Goal: Task Accomplishment & Management: Use online tool/utility

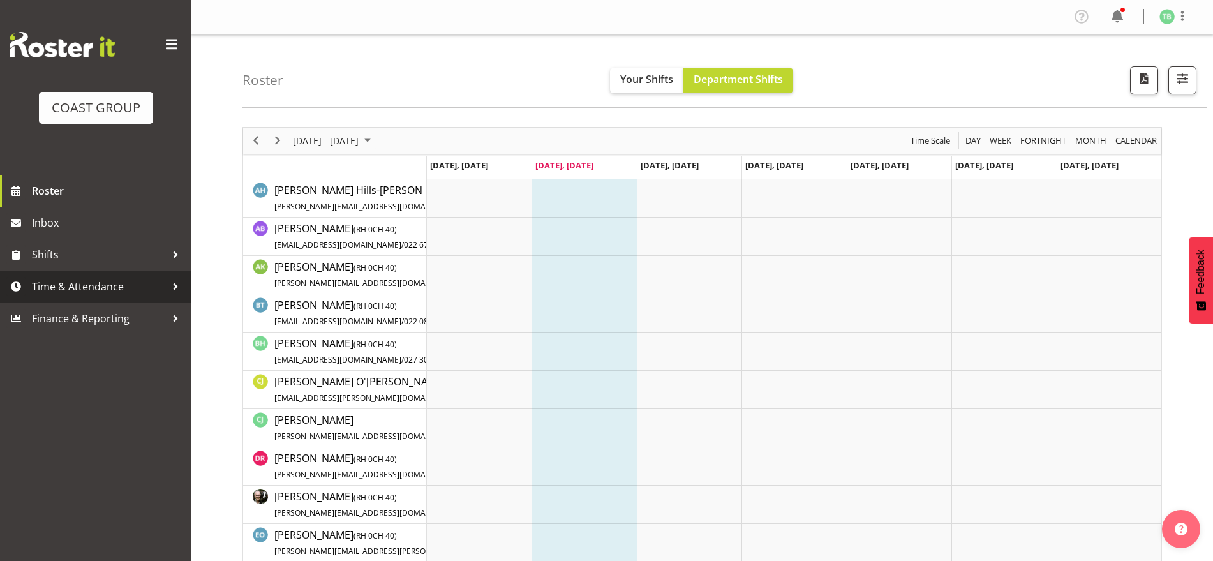
click at [75, 281] on span "Time & Attendance" at bounding box center [99, 286] width 134 height 19
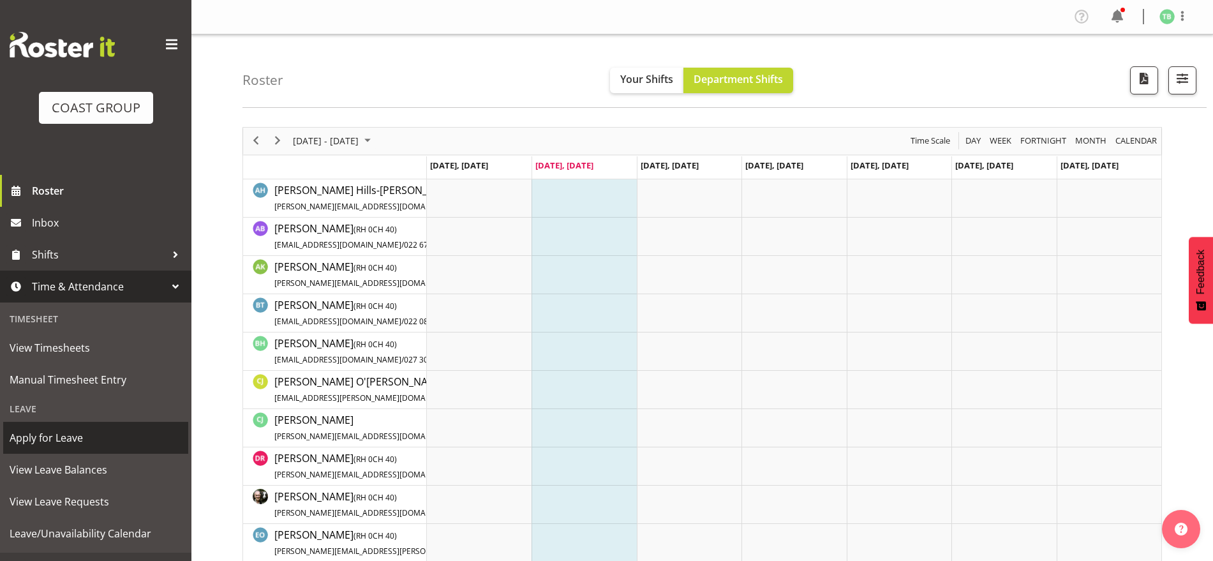
click at [71, 436] on span "Apply for Leave" at bounding box center [96, 437] width 172 height 19
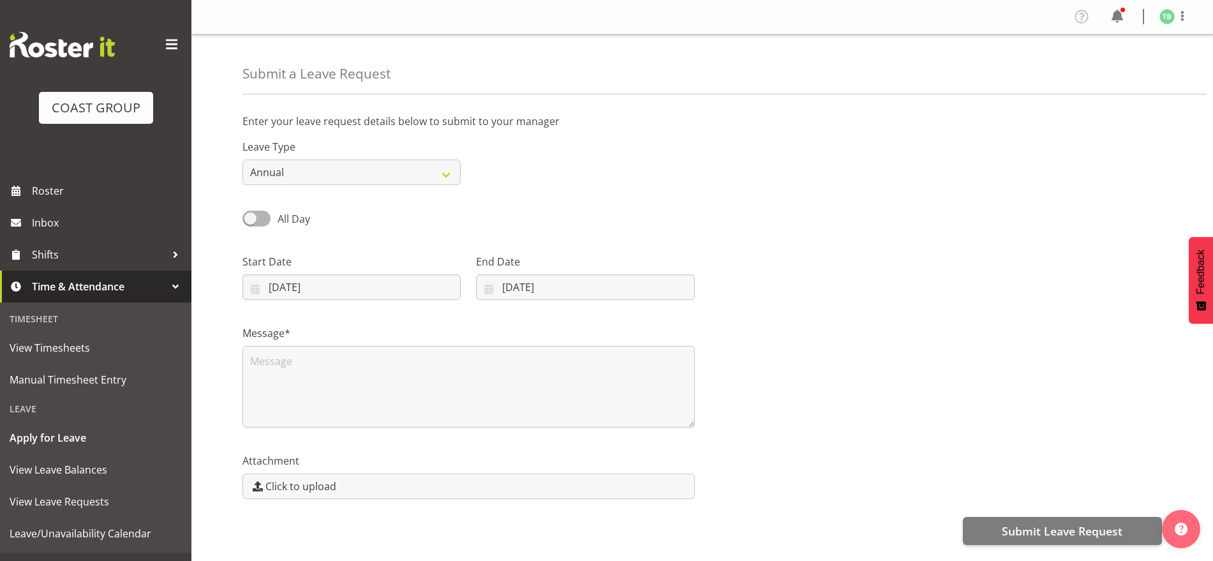
select select "8"
select select "2025"
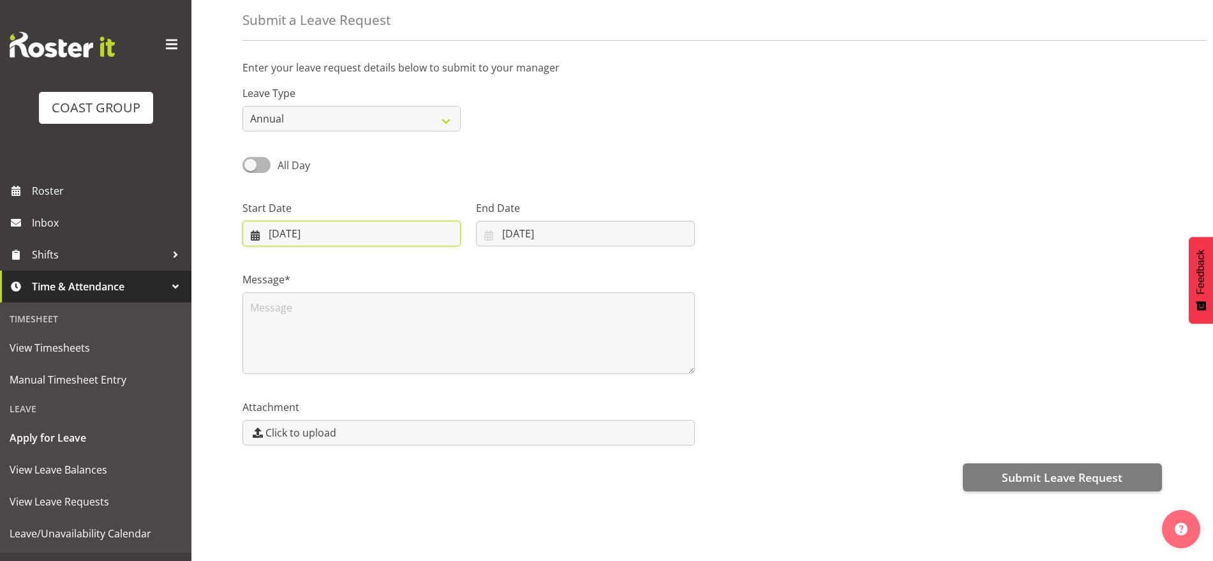
click at [345, 223] on input "30/09/2025" at bounding box center [351, 234] width 218 height 26
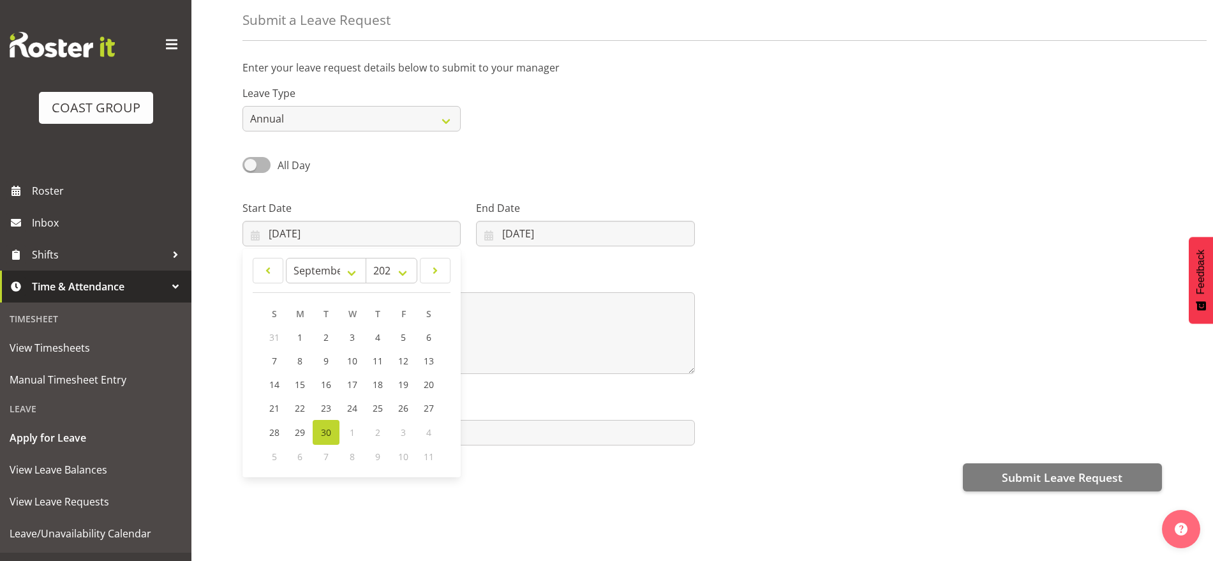
click at [403, 451] on span "10" at bounding box center [403, 457] width 10 height 12
click at [433, 263] on span at bounding box center [435, 270] width 14 height 15
select select "9"
click at [400, 356] on span "10" at bounding box center [403, 362] width 10 height 12
type input "10/10/2025"
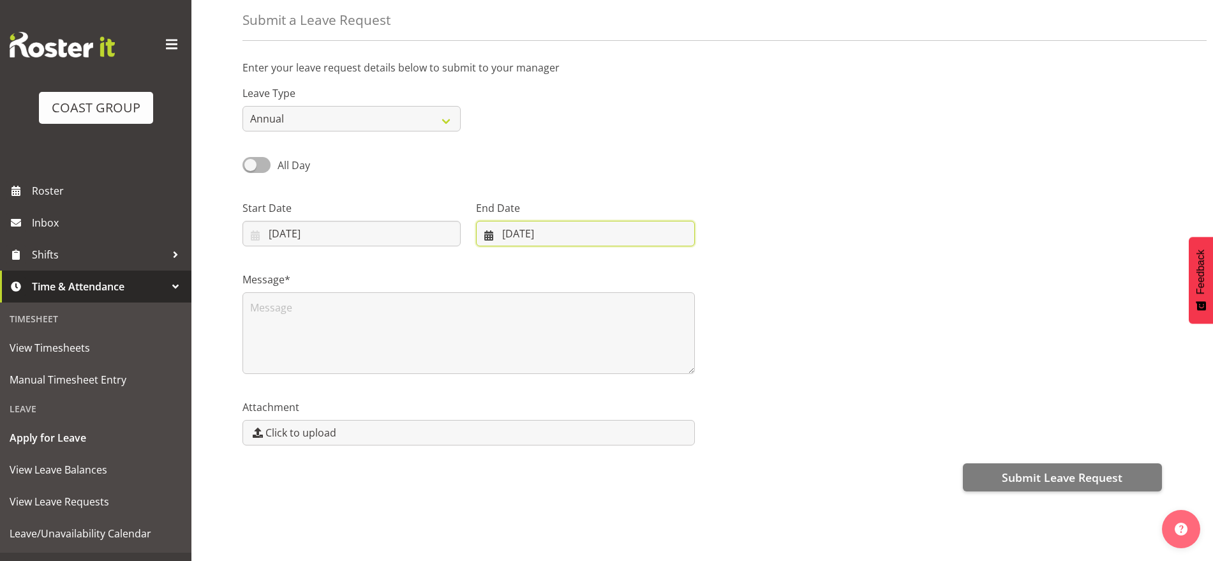
click at [551, 226] on input "30/09/2025" at bounding box center [585, 234] width 218 height 26
click at [647, 264] on span at bounding box center [653, 270] width 15 height 15
select select "9"
click at [629, 356] on span "10" at bounding box center [630, 362] width 10 height 12
type input "10/10/2025"
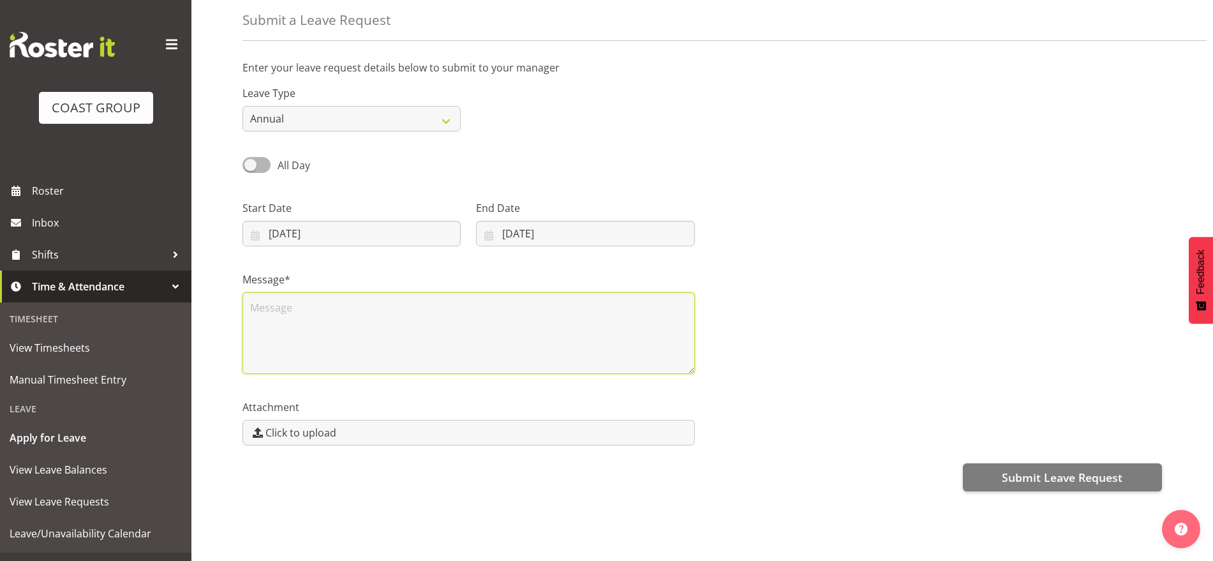
click at [347, 317] on textarea at bounding box center [468, 333] width 452 height 82
type textarea "day off"
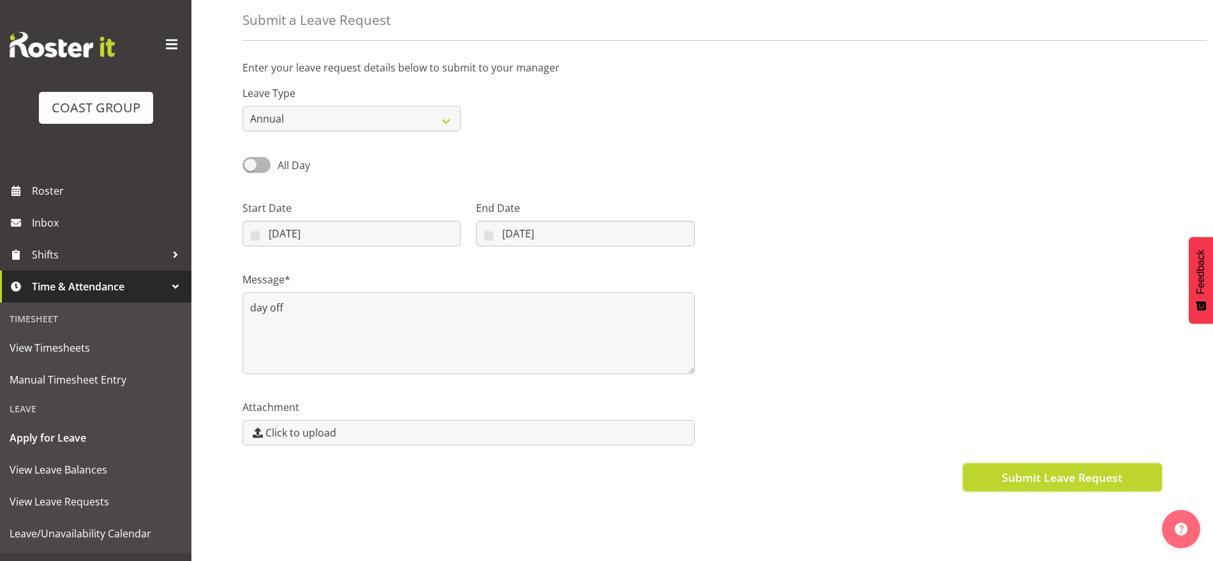
click at [1005, 469] on span "Submit Leave Request" at bounding box center [1062, 477] width 121 height 17
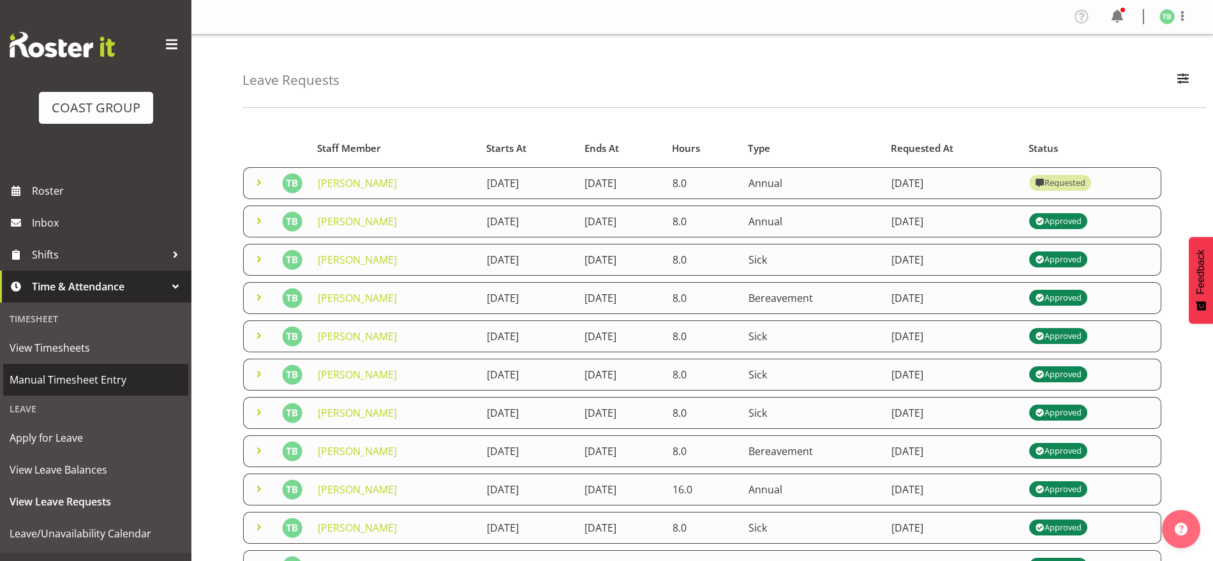
click at [70, 380] on span "Manual Timesheet Entry" at bounding box center [96, 379] width 172 height 19
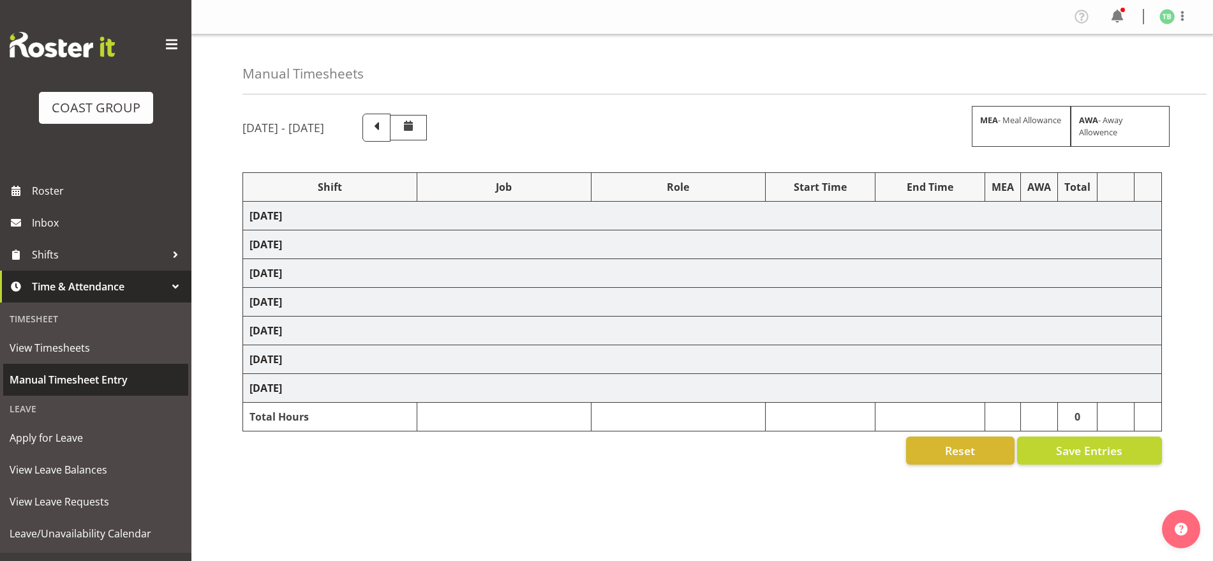
scroll to position [24, 0]
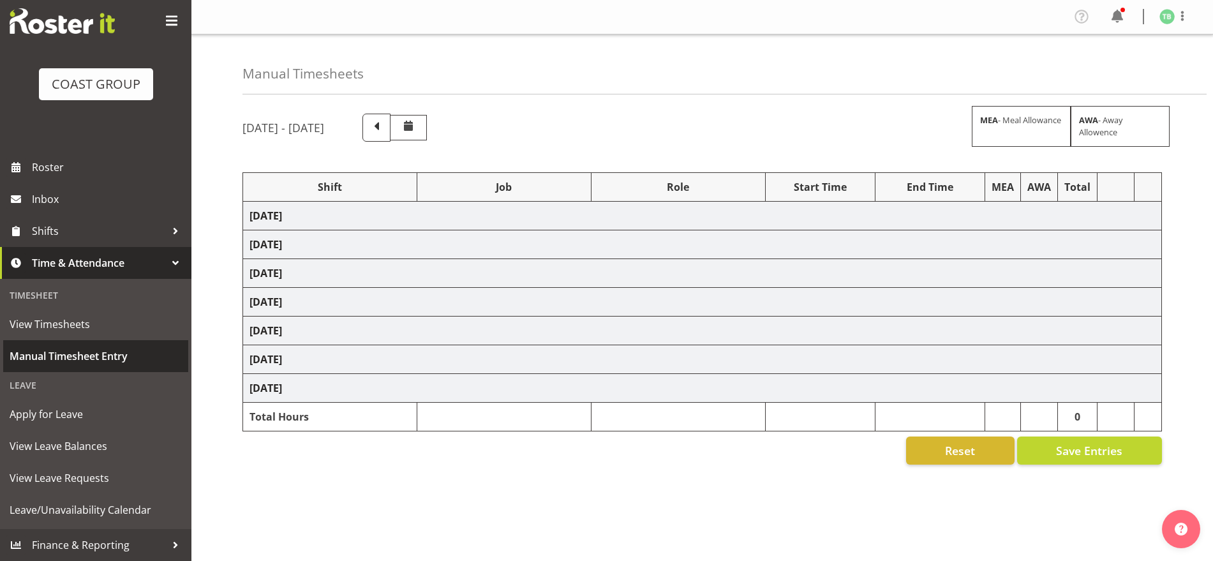
click at [97, 357] on span "Manual Timesheet Entry" at bounding box center [96, 355] width 172 height 19
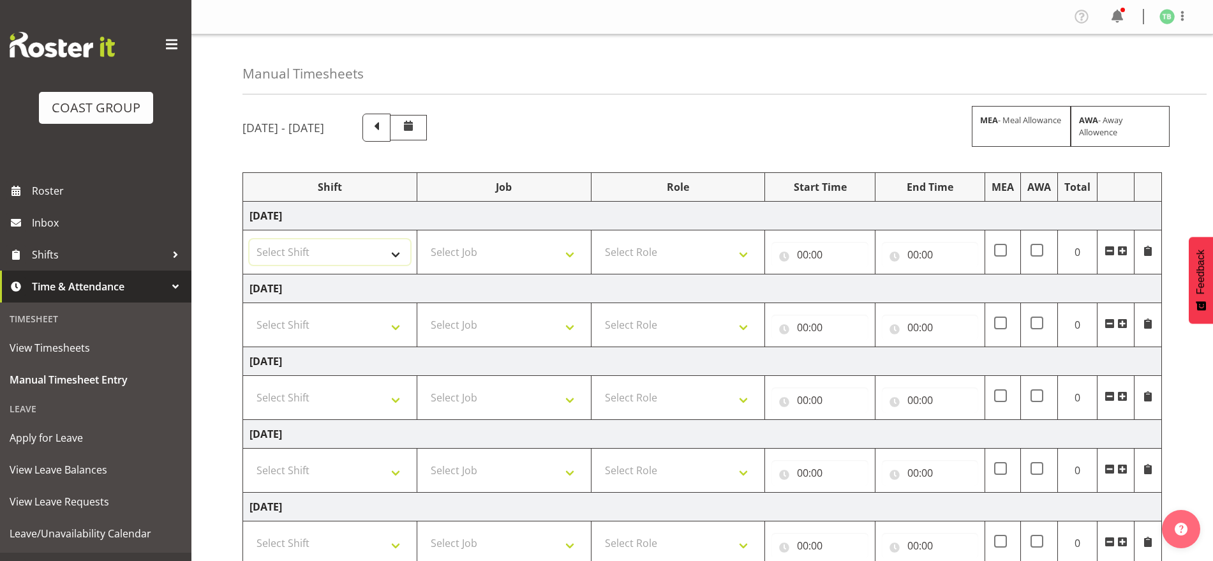
click at [343, 253] on select "Select Shift Break AHICE Break ATSNZ Break All Blacks casual Break Arts [PERSON…" at bounding box center [330, 252] width 161 height 26
select select "62216"
click at [250, 239] on select "Select Shift Break AHICE Break ATSNZ Break All Blacks casual Break Arts [PERSON…" at bounding box center [330, 252] width 161 height 26
click at [320, 334] on select "Select Shift Break AHICE Break ATSNZ Break All Blacks casual Break Arts [PERSON…" at bounding box center [330, 325] width 161 height 26
select select "62216"
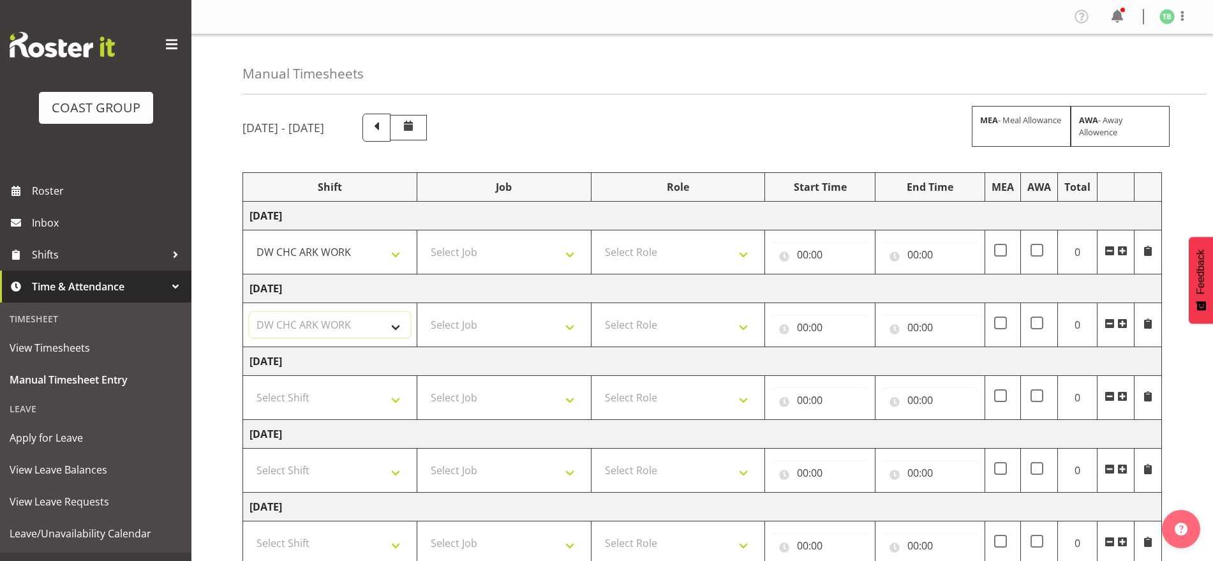
click at [250, 312] on select "Select Shift Break AHICE Break ATSNZ Break All Blacks casual Break Arts [PERSON…" at bounding box center [330, 325] width 161 height 26
click at [306, 395] on select "Select Shift Break AHICE Break ATSNZ Break All Blacks casual Break Arts [PERSON…" at bounding box center [330, 398] width 161 height 26
select select "62216"
click at [250, 385] on select "Select Shift Break AHICE Break ATSNZ Break All Blacks casual Break Arts [PERSON…" at bounding box center [330, 398] width 161 height 26
click at [494, 257] on select "Select Job 1 Carlton Events 1 [PERSON_NAME][GEOGRAPHIC_DATA] 1 [PERSON_NAME][GE…" at bounding box center [504, 252] width 161 height 26
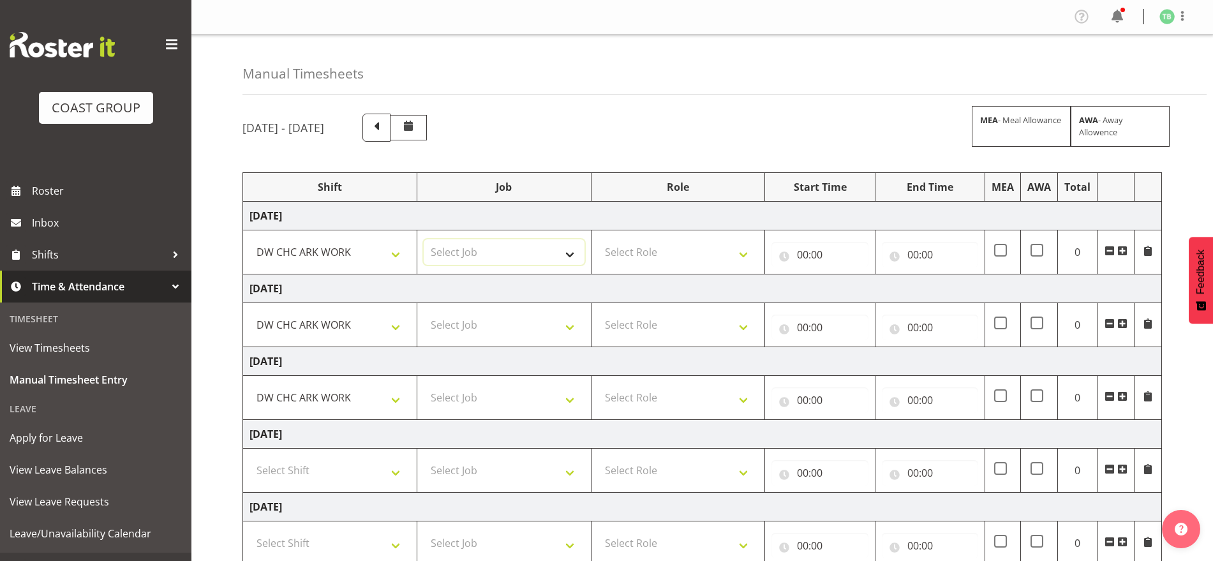
select select "9477"
click at [424, 239] on select "Select Job 1 Carlton Events 1 [PERSON_NAME][GEOGRAPHIC_DATA] 1 [PERSON_NAME][GE…" at bounding box center [504, 252] width 161 height 26
click at [483, 327] on select "Select Job 1 Carlton Events 1 [PERSON_NAME][GEOGRAPHIC_DATA] 1 [PERSON_NAME][GE…" at bounding box center [504, 325] width 161 height 26
select select "9477"
click at [424, 312] on select "Select Job 1 Carlton Events 1 [PERSON_NAME][GEOGRAPHIC_DATA] 1 [PERSON_NAME][GE…" at bounding box center [504, 325] width 161 height 26
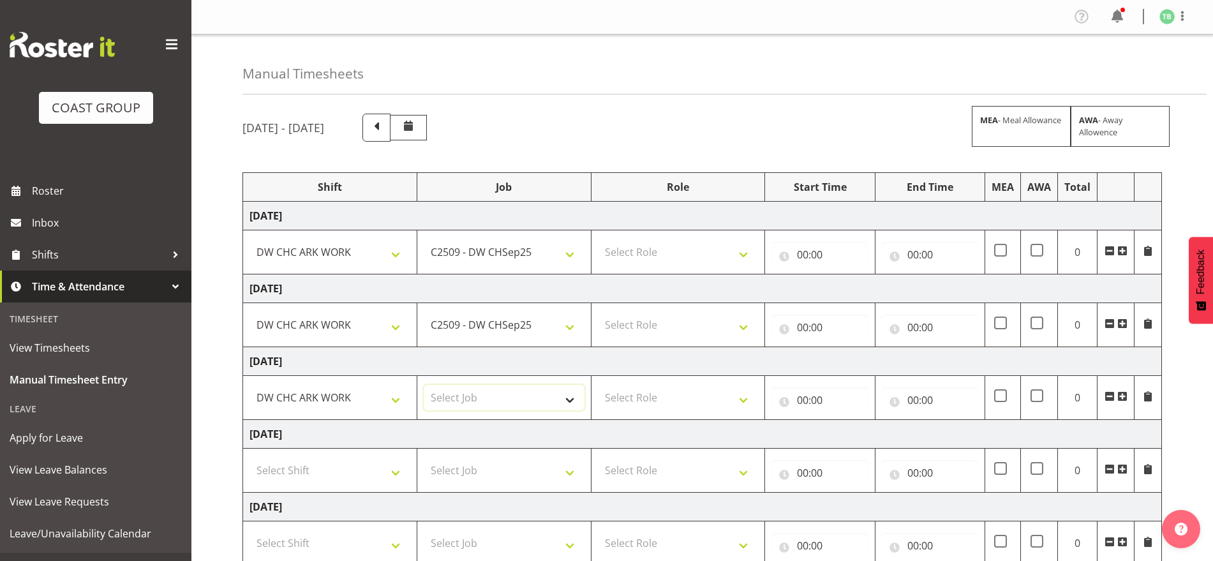
click at [470, 396] on select "Select Job 1 Carlton Events 1 [PERSON_NAME][GEOGRAPHIC_DATA] 1 [PERSON_NAME][GE…" at bounding box center [504, 398] width 161 height 26
select select "9477"
click at [424, 385] on select "Select Job 1 Carlton Events 1 [PERSON_NAME][GEOGRAPHIC_DATA] 1 [PERSON_NAME][GE…" at bounding box center [504, 398] width 161 height 26
drag, startPoint x: 658, startPoint y: 398, endPoint x: 653, endPoint y: 405, distance: 7.8
click at [657, 398] on select "Select Role SIGNWRITER Signwriter EHS CHC OPS" at bounding box center [678, 398] width 161 height 26
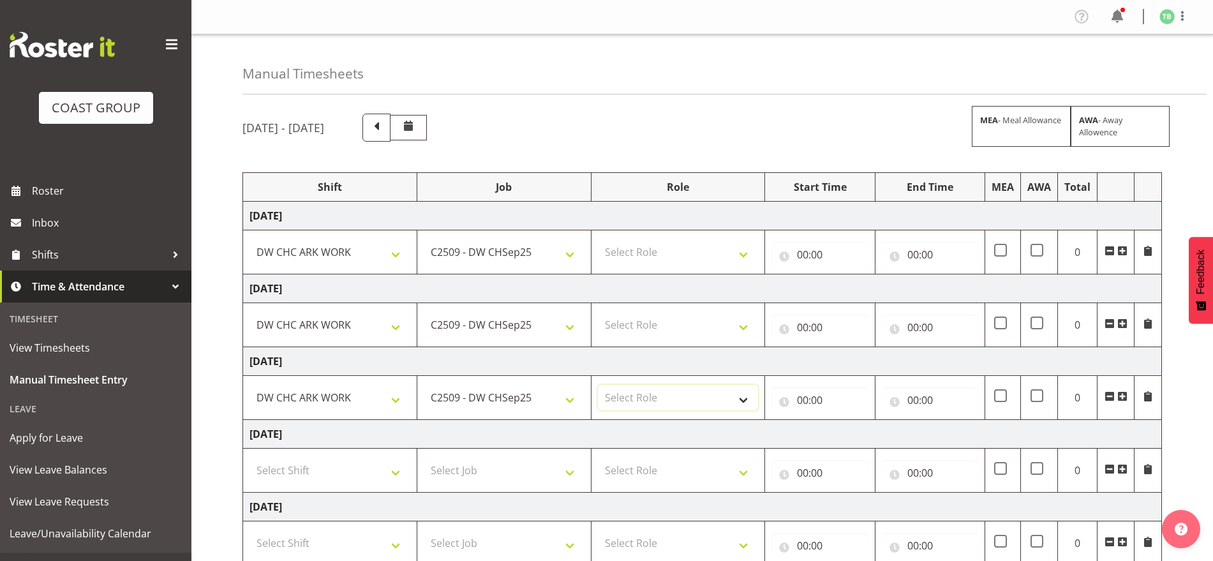
select select "217"
click at [598, 385] on select "Select Role SIGNWRITER Signwriter EHS CHC OPS" at bounding box center [678, 398] width 161 height 26
click at [652, 326] on select "Select Role SIGNWRITER Signwriter EHS CHC OPS" at bounding box center [678, 325] width 161 height 26
select select "217"
click at [598, 312] on select "Select Role SIGNWRITER Signwriter EHS CHC OPS" at bounding box center [678, 325] width 161 height 26
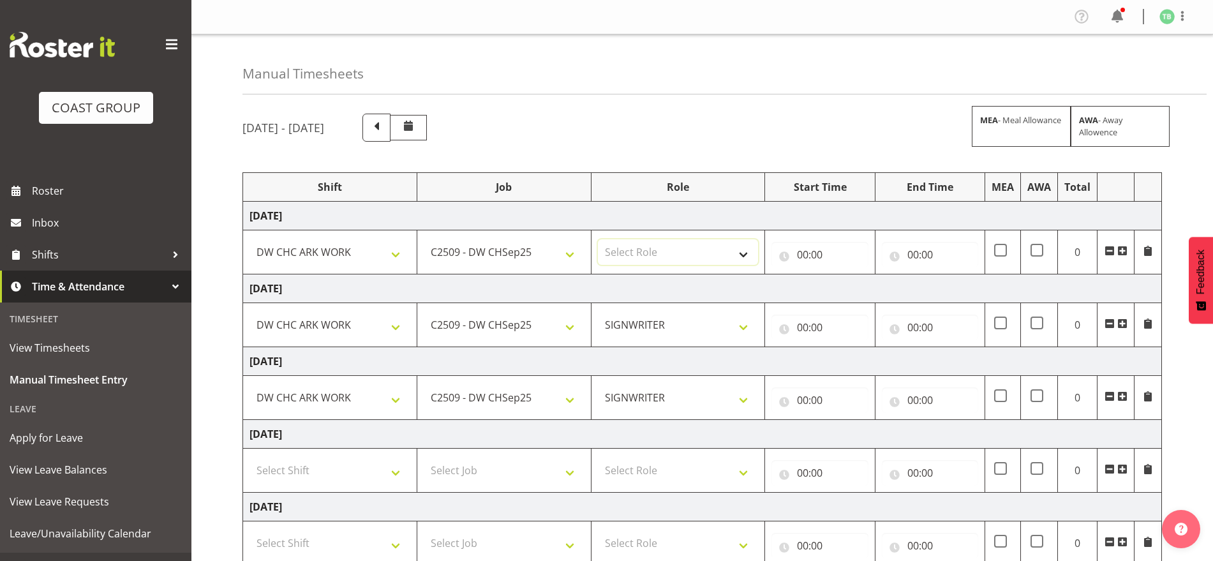
click at [653, 247] on select "Select Role SIGNWRITER Signwriter EHS CHC OPS" at bounding box center [678, 252] width 161 height 26
select select "217"
click at [598, 239] on select "Select Role SIGNWRITER Signwriter EHS CHC OPS" at bounding box center [678, 252] width 161 height 26
click at [652, 269] on td "SIGNWRITER Signwriter EHS CHC OPS" at bounding box center [678, 252] width 174 height 44
click at [650, 459] on select "Select Role SIGNWRITER Signwriter EHS CHC OPS" at bounding box center [678, 471] width 161 height 26
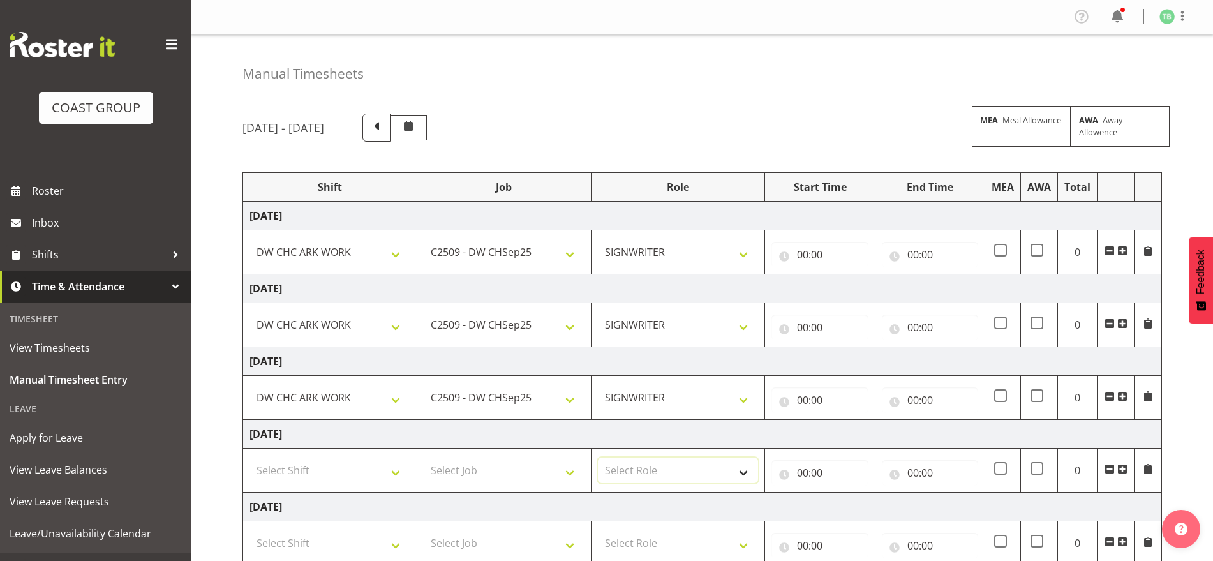
select select "217"
click at [598, 458] on select "Select Role SIGNWRITER Signwriter EHS CHC OPS" at bounding box center [678, 471] width 161 height 26
click at [470, 466] on select "Select Job 1 Carlton Events 1 [PERSON_NAME][GEOGRAPHIC_DATA] 1 [PERSON_NAME][GE…" at bounding box center [504, 471] width 161 height 26
select select "9477"
click at [424, 458] on select "Select Job 1 Carlton Events 1 [PERSON_NAME][GEOGRAPHIC_DATA] 1 [PERSON_NAME][GE…" at bounding box center [504, 471] width 161 height 26
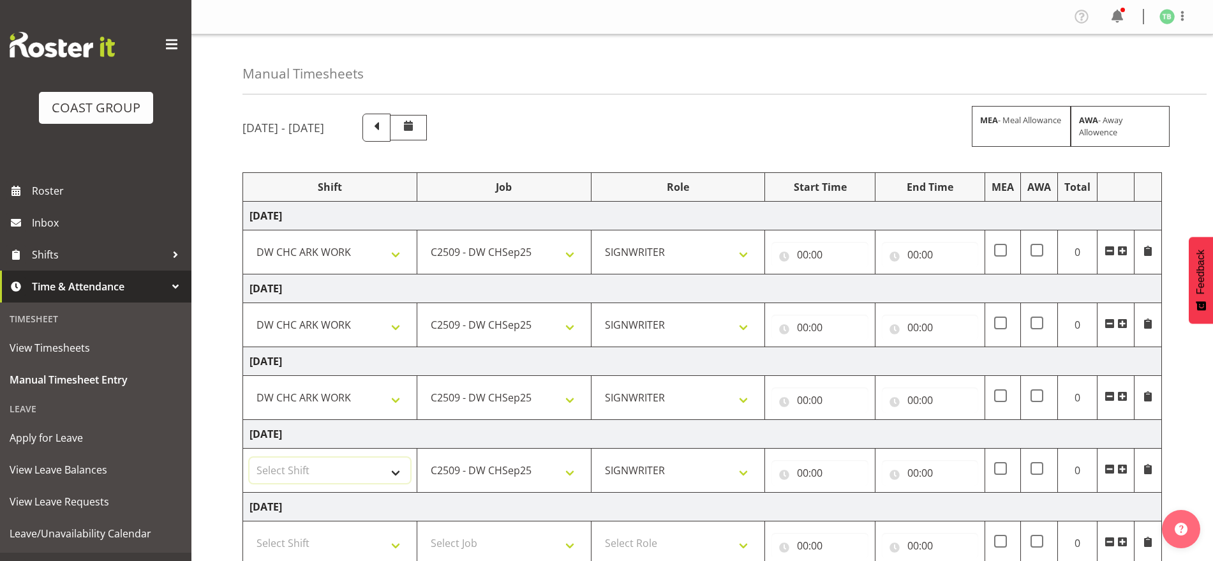
click at [355, 473] on select "Select Shift Break AHICE Break ATSNZ Break All Blacks casual Break Arts [PERSON…" at bounding box center [330, 471] width 161 height 26
select select "62216"
click at [250, 458] on select "Select Shift Break AHICE Break ATSNZ Break All Blacks casual Break Arts [PERSON…" at bounding box center [330, 471] width 161 height 26
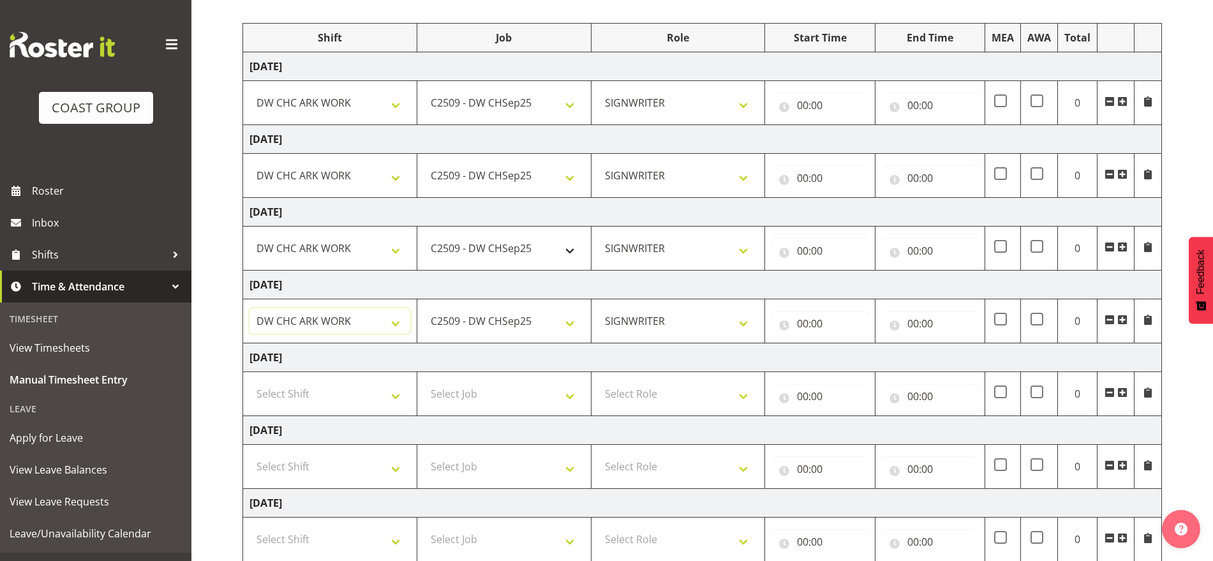
scroll to position [234, 0]
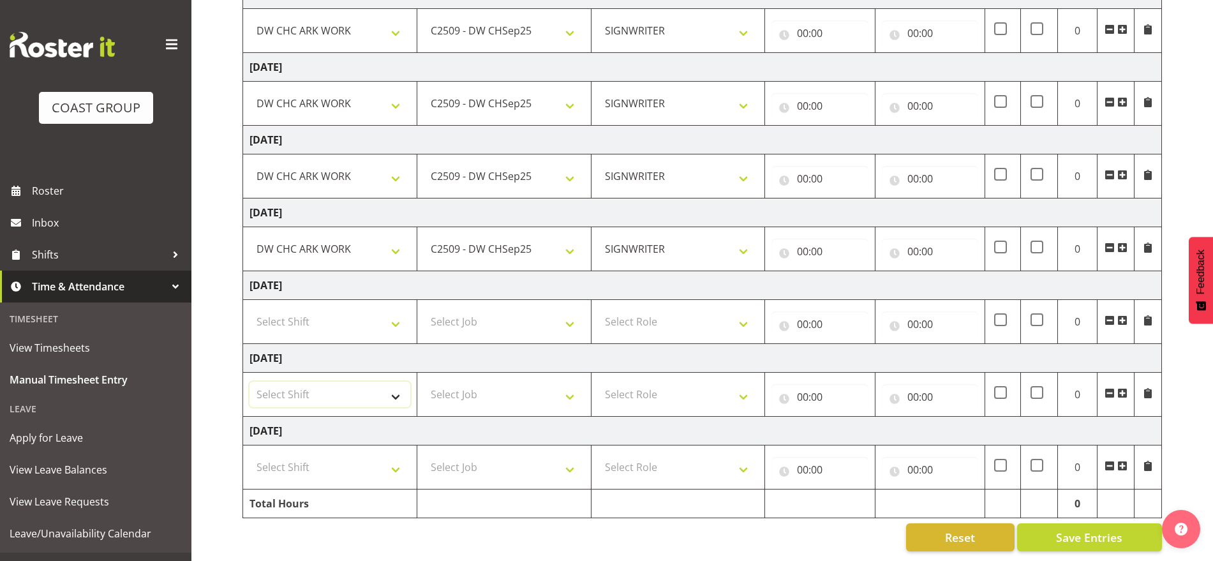
click at [363, 389] on select "Select Shift Break AHICE Break ATSNZ Break All Blacks casual Break Arts [PERSON…" at bounding box center [330, 395] width 161 height 26
select select "62216"
click at [250, 382] on select "Select Shift Break AHICE Break ATSNZ Break All Blacks casual Break Arts [PERSON…" at bounding box center [330, 395] width 161 height 26
click at [341, 459] on select "Select Shift Break AHICE Break ATSNZ Break All Blacks casual Break Arts [PERSON…" at bounding box center [330, 467] width 161 height 26
select select "62216"
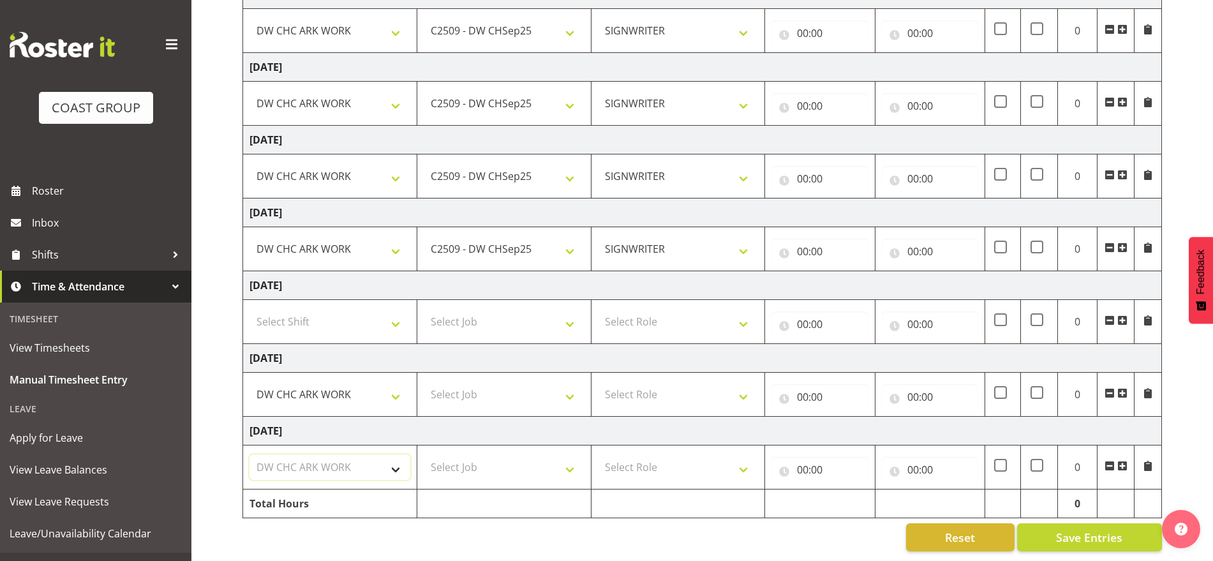
click at [250, 454] on select "Select Shift Break AHICE Break ATSNZ Break All Blacks casual Break Arts [PERSON…" at bounding box center [330, 467] width 161 height 26
click at [481, 382] on select "Select Job 1 Carlton Events 1 [PERSON_NAME][GEOGRAPHIC_DATA] 1 [PERSON_NAME][GE…" at bounding box center [504, 395] width 161 height 26
select select "9477"
click at [424, 382] on select "Select Job 1 Carlton Events 1 [PERSON_NAME][GEOGRAPHIC_DATA] 1 [PERSON_NAME][GE…" at bounding box center [504, 395] width 161 height 26
click at [484, 454] on select "Select Job 1 Carlton Events 1 [PERSON_NAME][GEOGRAPHIC_DATA] 1 [PERSON_NAME][GE…" at bounding box center [504, 467] width 161 height 26
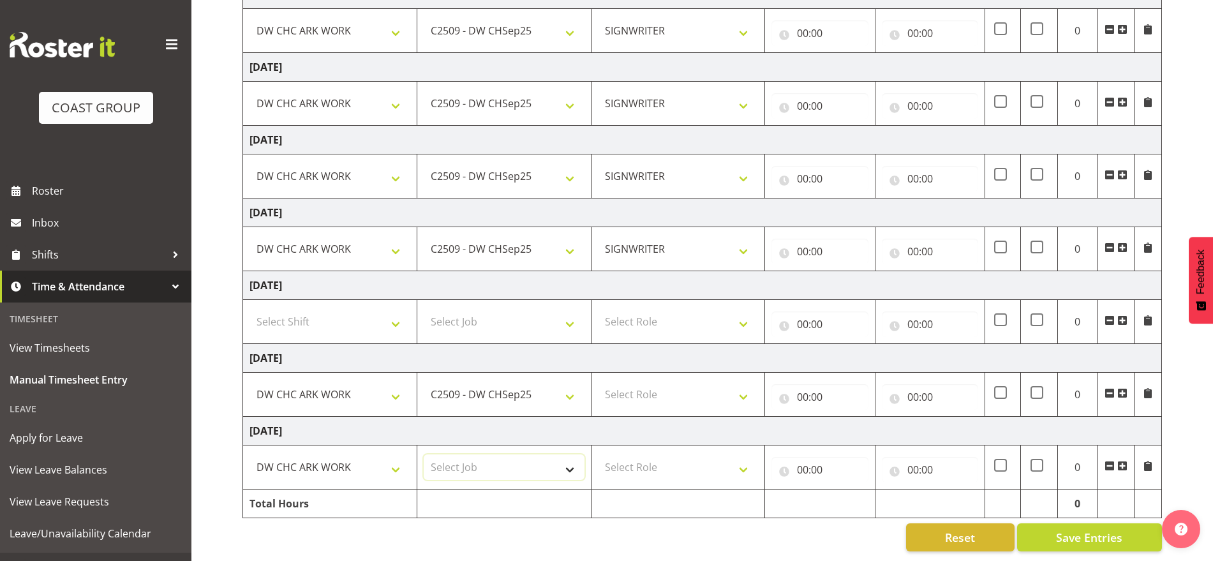
select select "9477"
click at [424, 454] on select "Select Job 1 Carlton Events 1 [PERSON_NAME][GEOGRAPHIC_DATA] 1 [PERSON_NAME][GE…" at bounding box center [504, 467] width 161 height 26
click at [648, 387] on select "Select Role SIGNWRITER Signwriter EHS CHC OPS" at bounding box center [678, 395] width 161 height 26
select select "217"
click at [598, 382] on select "Select Role SIGNWRITER Signwriter EHS CHC OPS" at bounding box center [678, 395] width 161 height 26
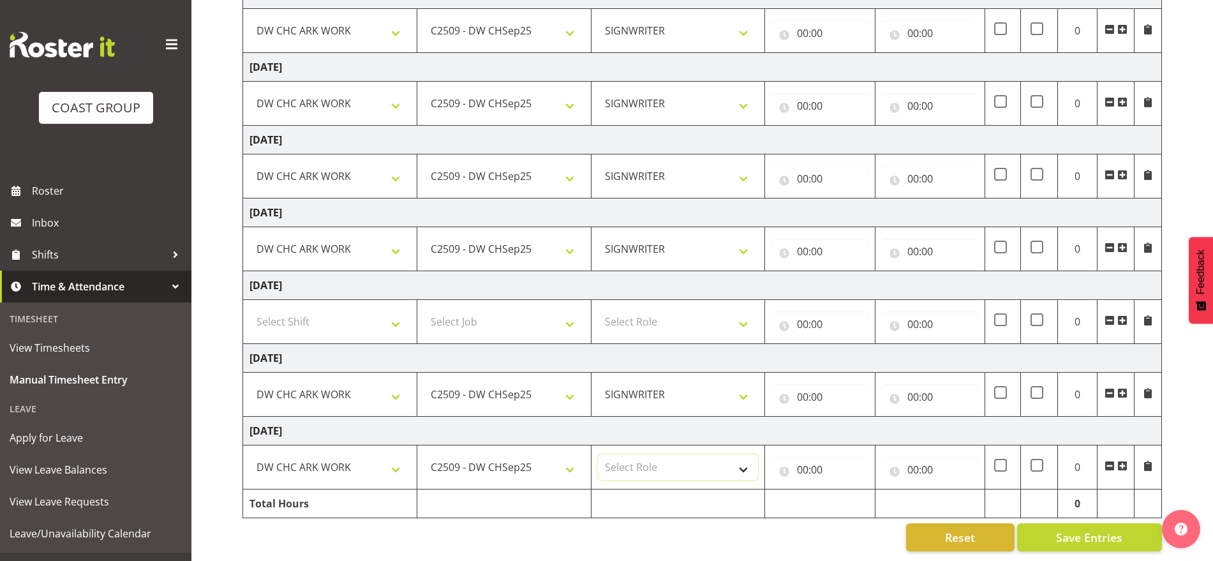
click at [645, 460] on select "Select Role SIGNWRITER Signwriter EHS CHC OPS" at bounding box center [678, 467] width 161 height 26
select select "217"
click at [598, 454] on select "Select Role SIGNWRITER Signwriter EHS CHC OPS" at bounding box center [678, 467] width 161 height 26
click at [805, 463] on input "00:00" at bounding box center [819, 470] width 96 height 26
click at [853, 492] on select "00 01 02 03 04 05 06 07 08 09 10 11 12 13 14 15 16 17 18 19 20 21 22 23" at bounding box center [858, 503] width 29 height 26
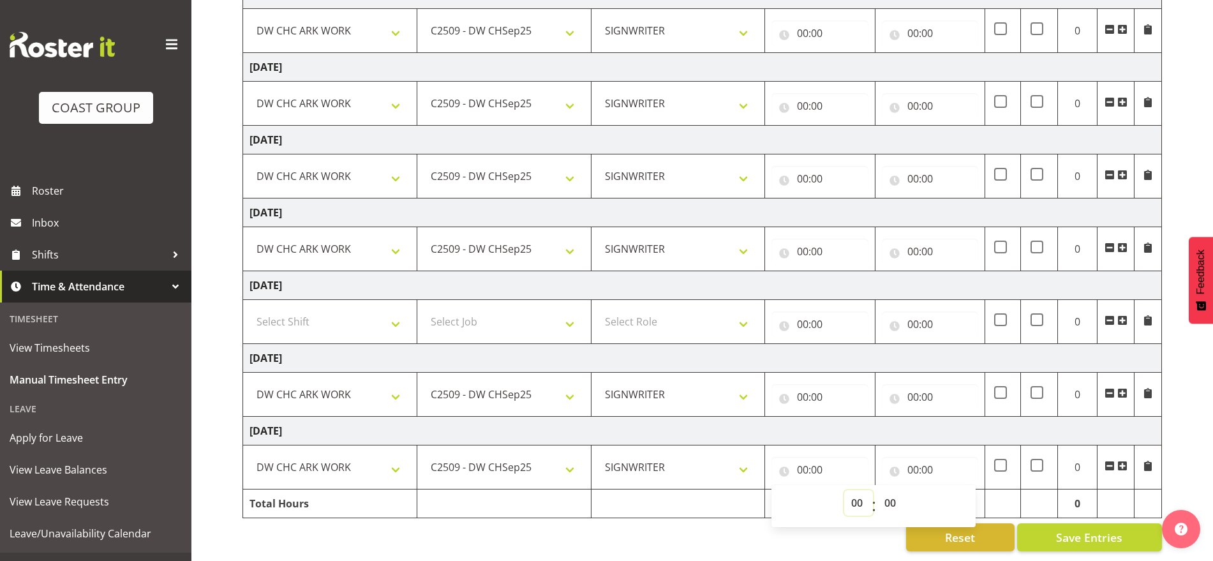
select select "7"
click at [844, 490] on select "00 01 02 03 04 05 06 07 08 09 10 11 12 13 14 15 16 17 18 19 20 21 22 23" at bounding box center [858, 503] width 29 height 26
type input "07:00"
click at [908, 457] on input "00:00" at bounding box center [930, 470] width 96 height 26
click at [929, 458] on input "00:00" at bounding box center [930, 470] width 96 height 26
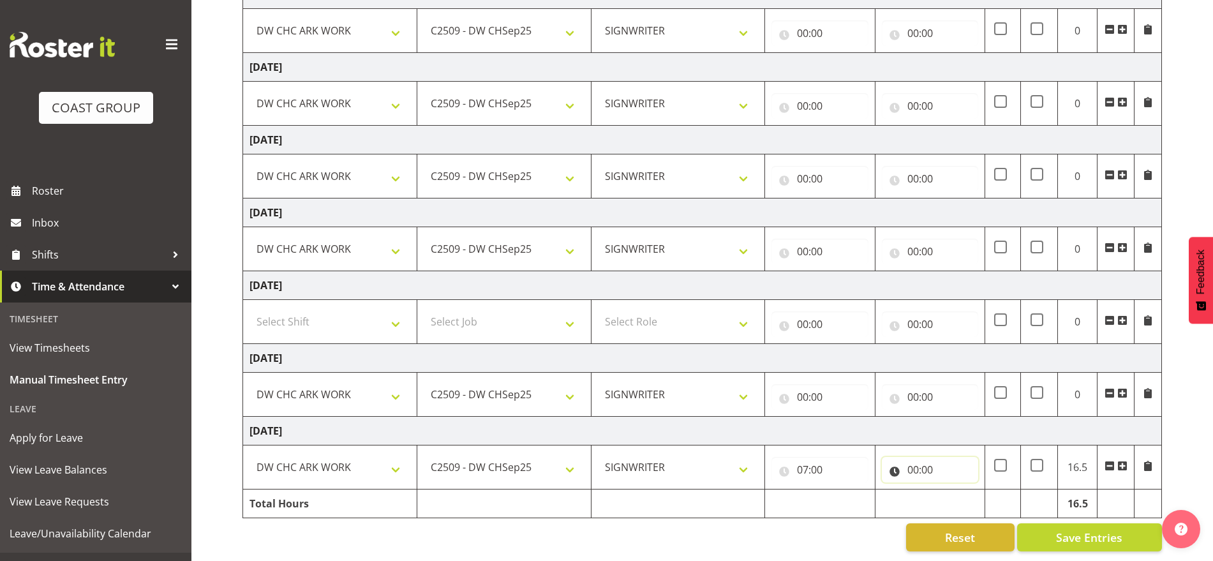
click at [918, 459] on input "00:00" at bounding box center [930, 470] width 96 height 26
click at [965, 491] on select "00 01 02 03 04 05 06 07 08 09 10 11 12 13 14 15 16 17 18 19 20 21 22 23" at bounding box center [969, 503] width 29 height 26
select select "16"
click at [955, 490] on select "00 01 02 03 04 05 06 07 08 09 10 11 12 13 14 15 16 17 18 19 20 21 22 23" at bounding box center [969, 503] width 29 height 26
type input "16:00"
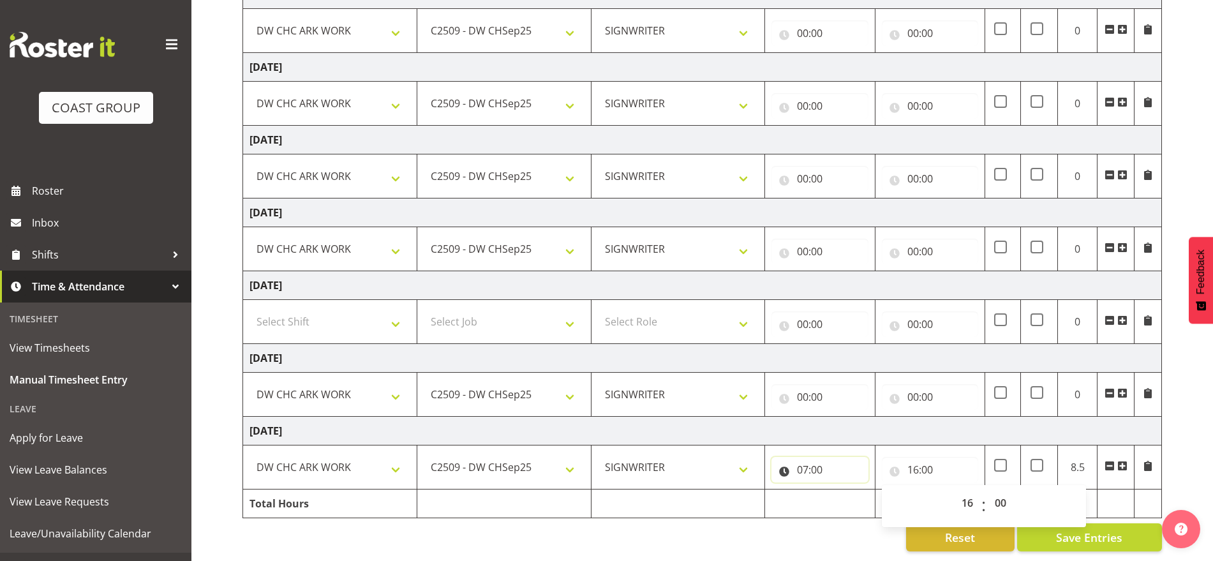
click at [798, 457] on input "07:00" at bounding box center [819, 470] width 96 height 26
drag, startPoint x: 862, startPoint y: 495, endPoint x: 857, endPoint y: 483, distance: 12.6
click at [862, 495] on select "00 01 02 03 04 05 06 07 08 09 10 11 12 13 14 15 16 17 18 19 20 21 22 23" at bounding box center [858, 503] width 29 height 26
select select "6"
click at [844, 490] on select "00 01 02 03 04 05 06 07 08 09 10 11 12 13 14 15 16 17 18 19 20 21 22 23" at bounding box center [858, 503] width 29 height 26
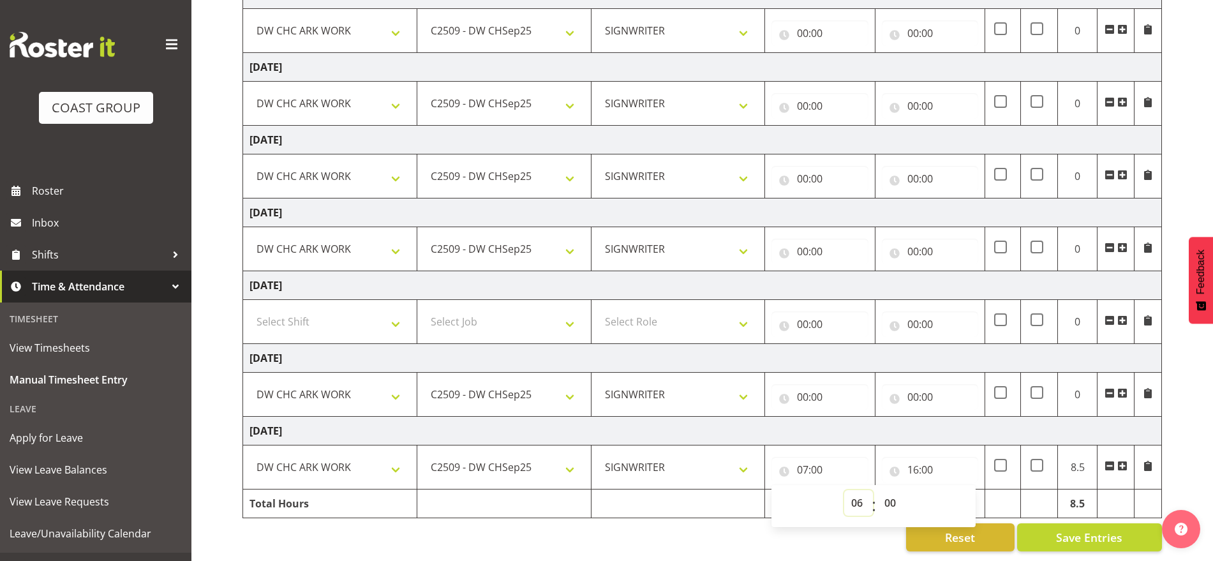
type input "06:00"
click at [886, 490] on select "00 01 02 03 04 05 06 07 08 09 10 11 12 13 14 15 16 17 18 19 20 21 22 23 24 25 2…" at bounding box center [891, 503] width 29 height 26
select select "30"
click at [877, 490] on select "00 01 02 03 04 05 06 07 08 09 10 11 12 13 14 15 16 17 18 19 20 21 22 23 24 25 2…" at bounding box center [891, 503] width 29 height 26
type input "06:30"
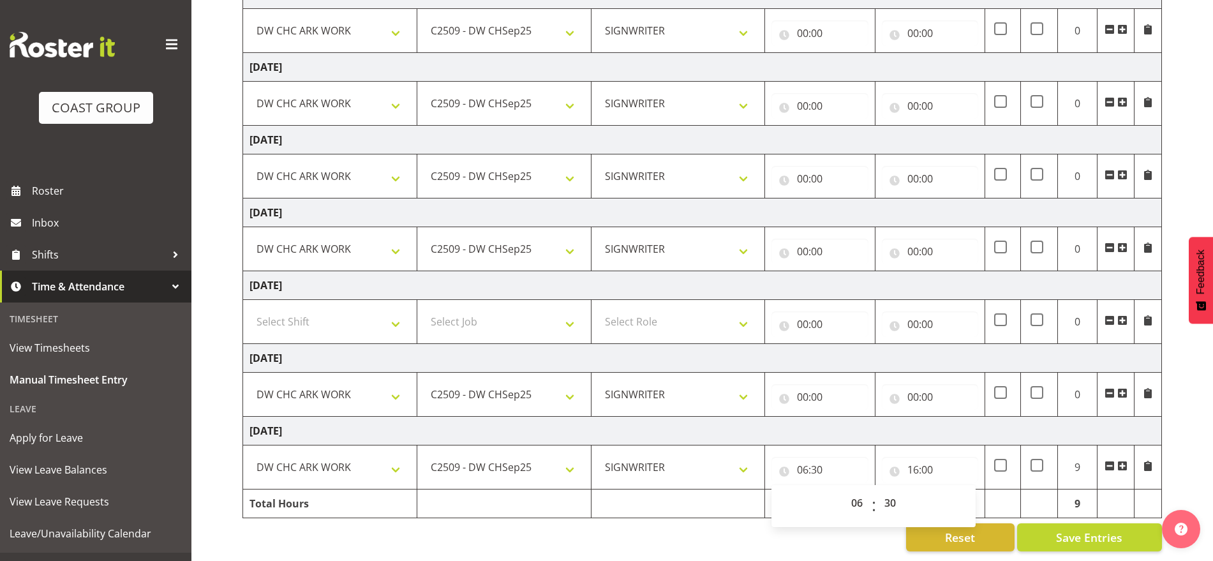
click at [860, 346] on td "[DATE]" at bounding box center [702, 358] width 919 height 29
click at [805, 389] on input "00:00" at bounding box center [819, 397] width 96 height 26
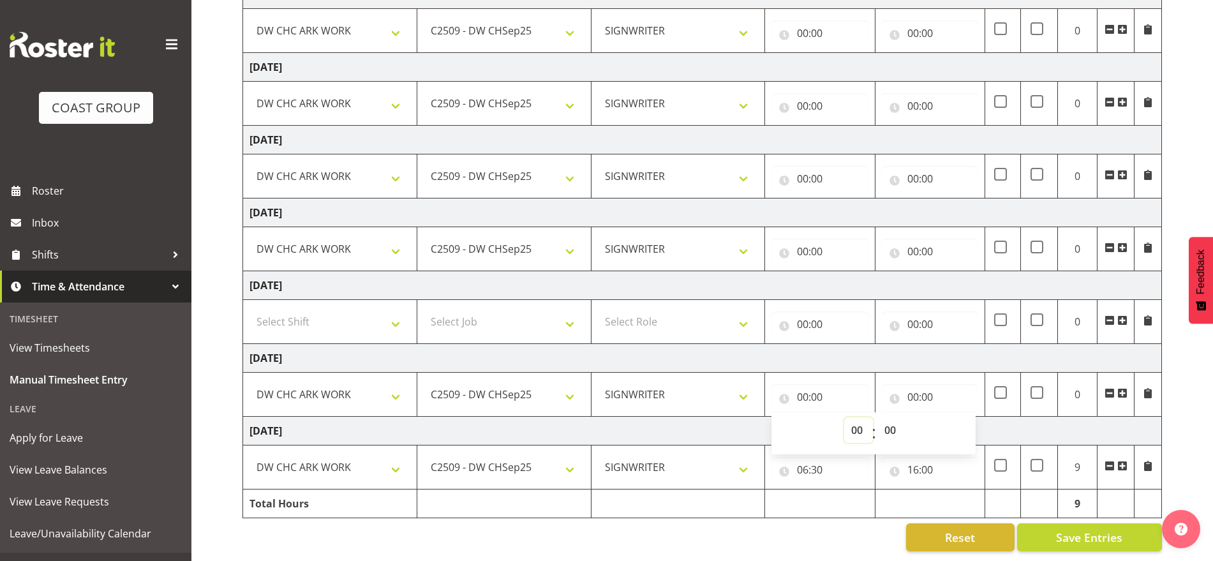
click at [854, 419] on select "00 01 02 03 04 05 06 07 08 09 10 11 12 13 14 15 16 17 18 19 20 21 22 23" at bounding box center [858, 430] width 29 height 26
select select "6"
click at [844, 417] on select "00 01 02 03 04 05 06 07 08 09 10 11 12 13 14 15 16 17 18 19 20 21 22 23" at bounding box center [858, 430] width 29 height 26
type input "06:00"
click at [883, 418] on select "00 01 02 03 04 05 06 07 08 09 10 11 12 13 14 15 16 17 18 19 20 21 22 23 24 25 2…" at bounding box center [891, 430] width 29 height 26
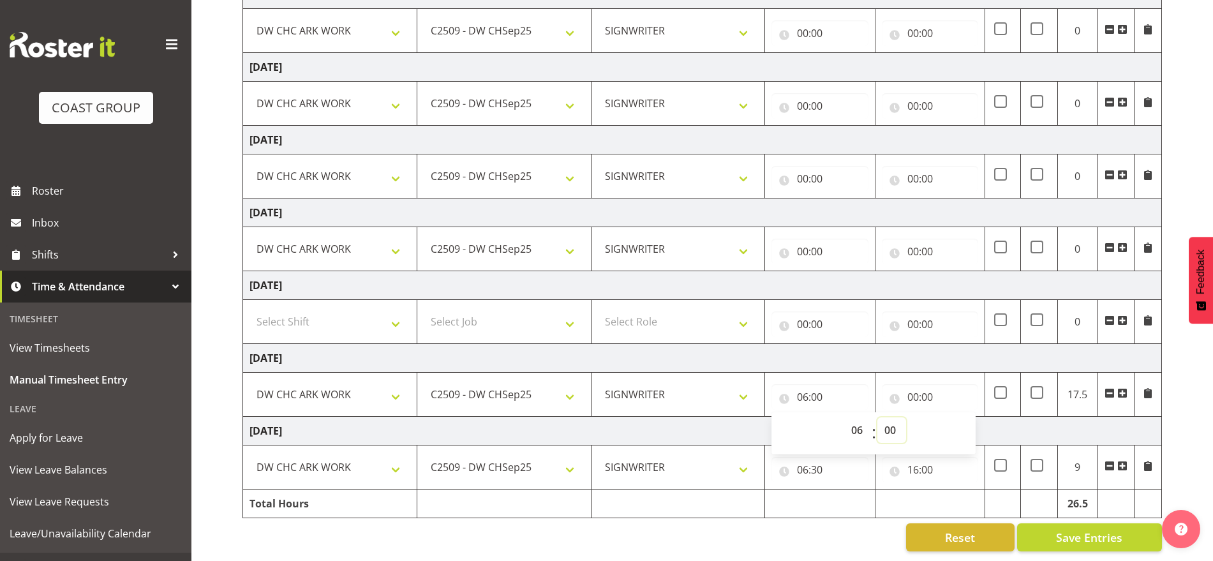
select select "30"
click at [877, 417] on select "00 01 02 03 04 05 06 07 08 09 10 11 12 13 14 15 16 17 18 19 20 21 22 23 24 25 2…" at bounding box center [891, 430] width 29 height 26
type input "06:30"
click at [916, 385] on input "00:00" at bounding box center [930, 397] width 96 height 26
click at [964, 417] on select "00 01 02 03 04 05 06 07 08 09 10 11 12 13 14 15 16 17 18 19 20 21 22 23" at bounding box center [969, 430] width 29 height 26
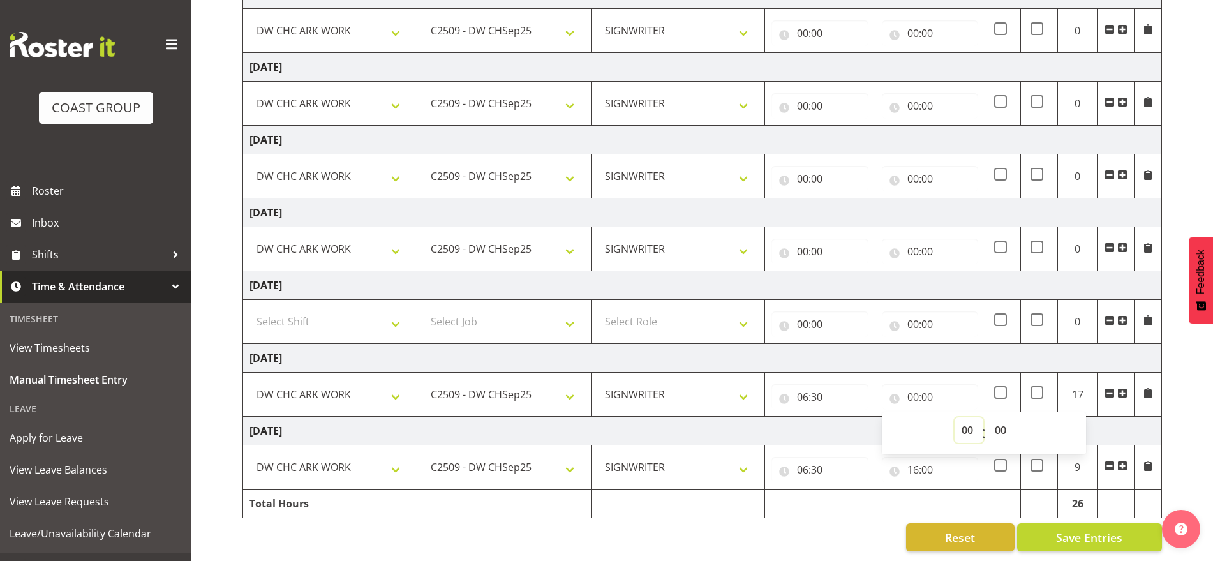
select select "16"
click at [955, 417] on select "00 01 02 03 04 05 06 07 08 09 10 11 12 13 14 15 16 17 18 19 20 21 22 23" at bounding box center [969, 430] width 29 height 26
type input "16:00"
click at [928, 344] on td "[DATE]" at bounding box center [702, 358] width 919 height 29
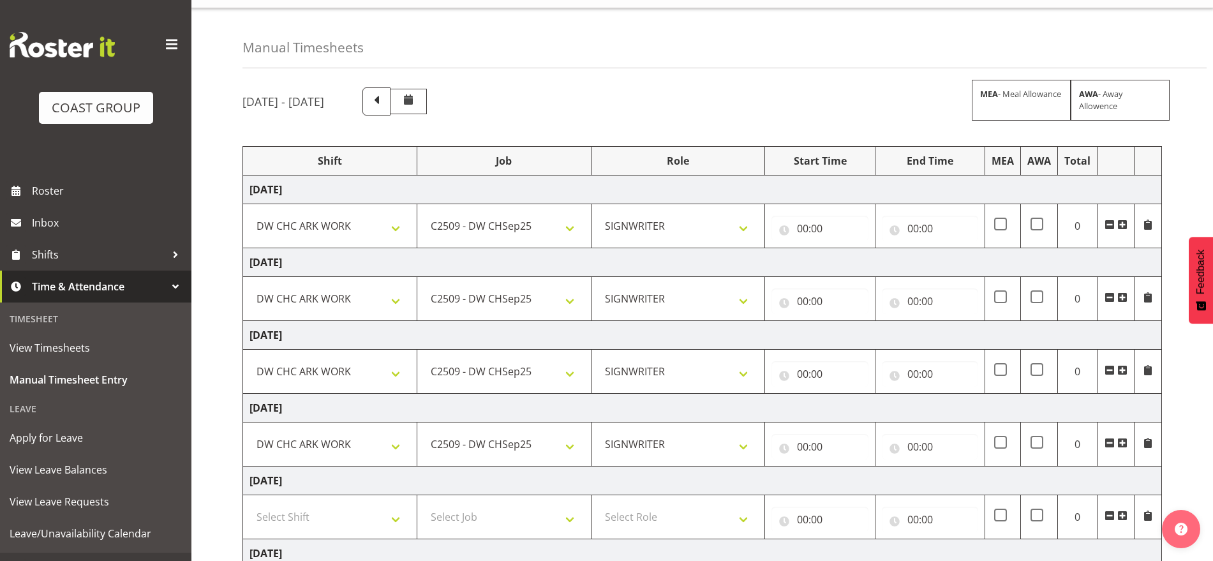
scroll to position [0, 0]
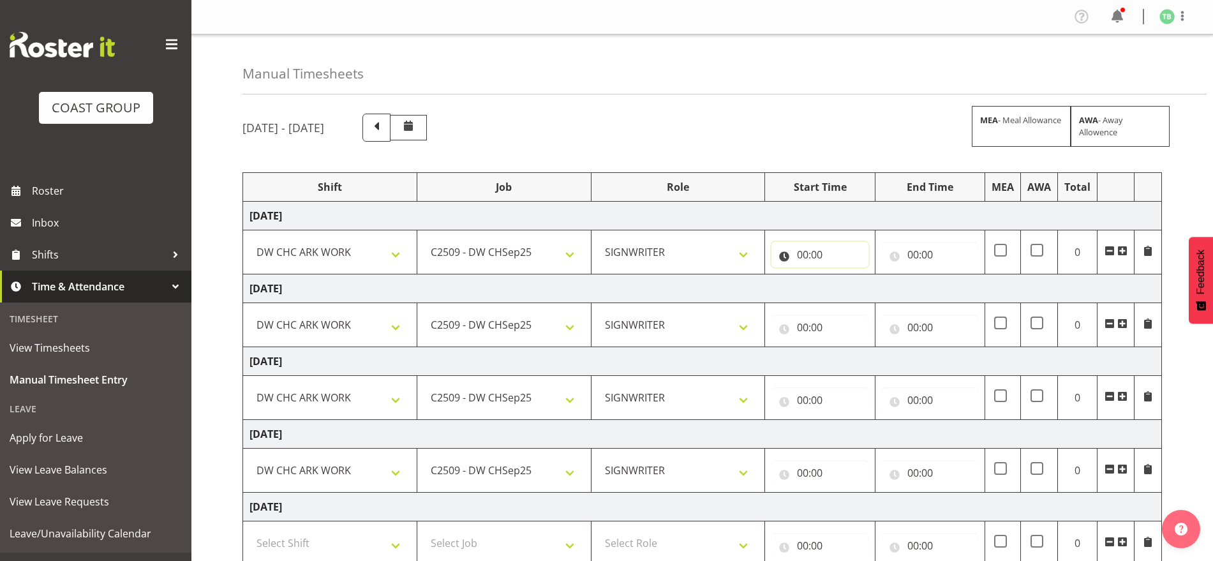
click at [807, 247] on input "00:00" at bounding box center [819, 255] width 96 height 26
click at [858, 286] on select "00 01 02 03 04 05 06 07 08 09 10 11 12 13 14 15 16 17 18 19 20 21 22 23" at bounding box center [858, 288] width 29 height 26
select select "6"
click at [844, 275] on select "00 01 02 03 04 05 06 07 08 09 10 11 12 13 14 15 16 17 18 19 20 21 22 23" at bounding box center [858, 288] width 29 height 26
type input "06:00"
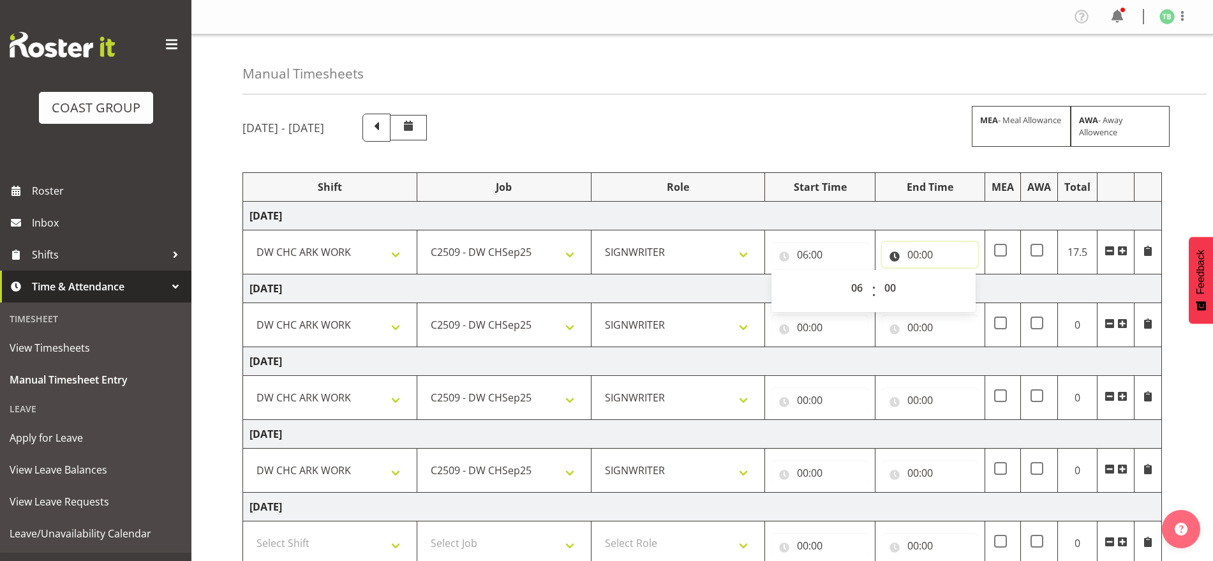
click at [911, 249] on input "00:00" at bounding box center [930, 255] width 96 height 26
click at [964, 288] on select "00 01 02 03 04 05 06 07 08 09 10 11 12 13 14 15 16 17 18 19 20 21 22 23" at bounding box center [969, 288] width 29 height 26
select select "16"
click at [955, 275] on select "00 01 02 03 04 05 06 07 08 09 10 11 12 13 14 15 16 17 18 19 20 21 22 23" at bounding box center [969, 288] width 29 height 26
type input "16:00"
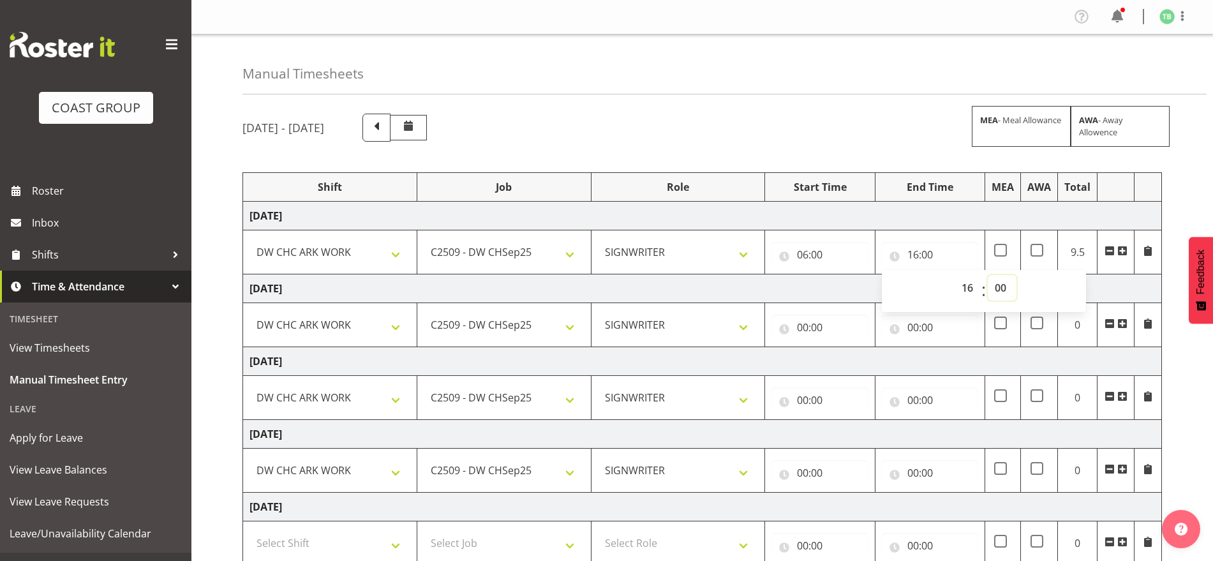
click at [1004, 287] on select "00 01 02 03 04 05 06 07 08 09 10 11 12 13 14 15 16 17 18 19 20 21 22 23 24 25 2…" at bounding box center [1002, 288] width 29 height 26
select select "15"
click at [988, 275] on select "00 01 02 03 04 05 06 07 08 09 10 11 12 13 14 15 16 17 18 19 20 21 22 23 24 25 2…" at bounding box center [1002, 288] width 29 height 26
type input "16:15"
click at [1092, 291] on td "[DATE]" at bounding box center [702, 288] width 919 height 29
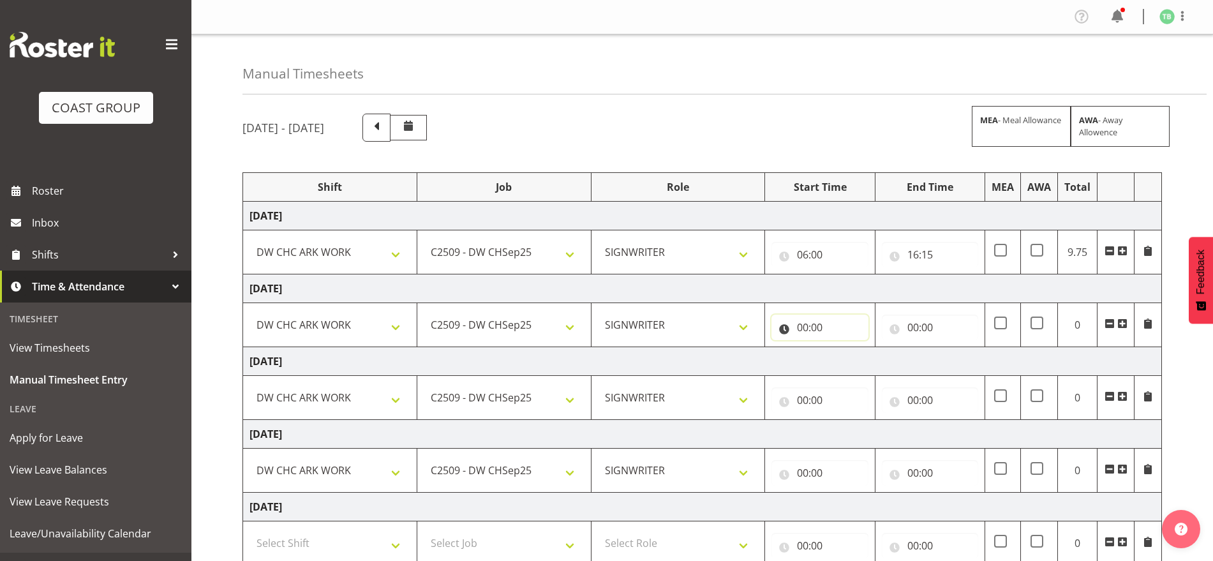
click at [807, 325] on input "00:00" at bounding box center [819, 328] width 96 height 26
drag, startPoint x: 862, startPoint y: 358, endPoint x: 860, endPoint y: 348, distance: 10.5
click at [862, 358] on select "00 01 02 03 04 05 06 07 08 09 10 11 12 13 14 15 16 17 18 19 20 21 22 23" at bounding box center [858, 361] width 29 height 26
select select "7"
click at [844, 348] on select "00 01 02 03 04 05 06 07 08 09 10 11 12 13 14 15 16 17 18 19 20 21 22 23" at bounding box center [858, 361] width 29 height 26
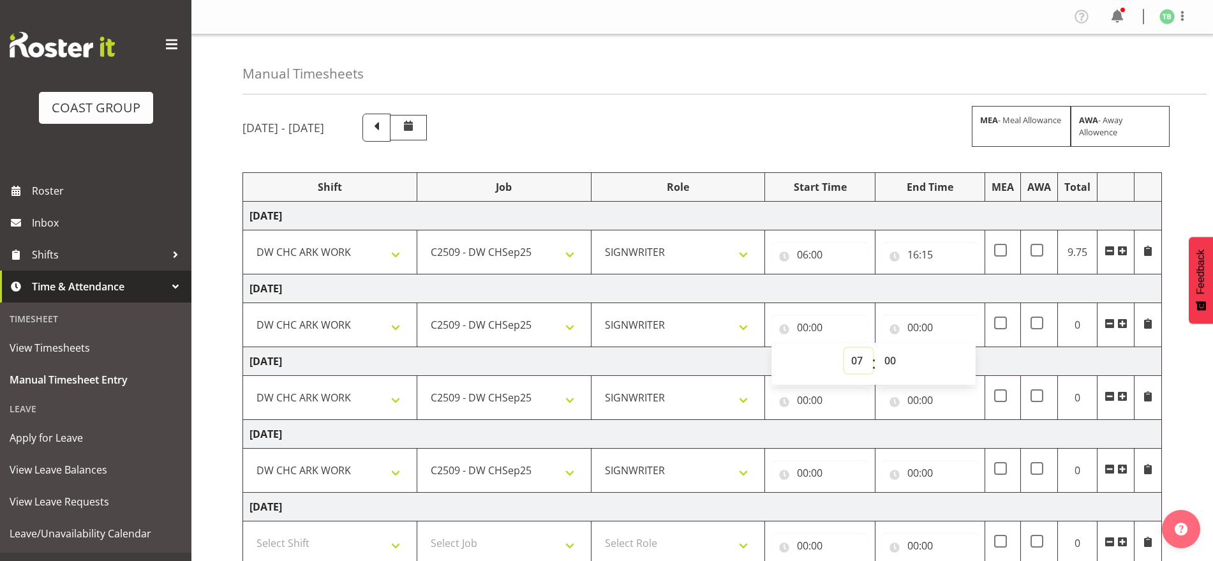
type input "07:00"
click at [912, 333] on input "00:00" at bounding box center [930, 328] width 96 height 26
click at [966, 364] on select "00 01 02 03 04 05 06 07 08 09 10 11 12 13 14 15 16 17 18 19 20 21 22 23" at bounding box center [969, 361] width 29 height 26
select select "17"
click at [955, 348] on select "00 01 02 03 04 05 06 07 08 09 10 11 12 13 14 15 16 17 18 19 20 21 22 23" at bounding box center [969, 361] width 29 height 26
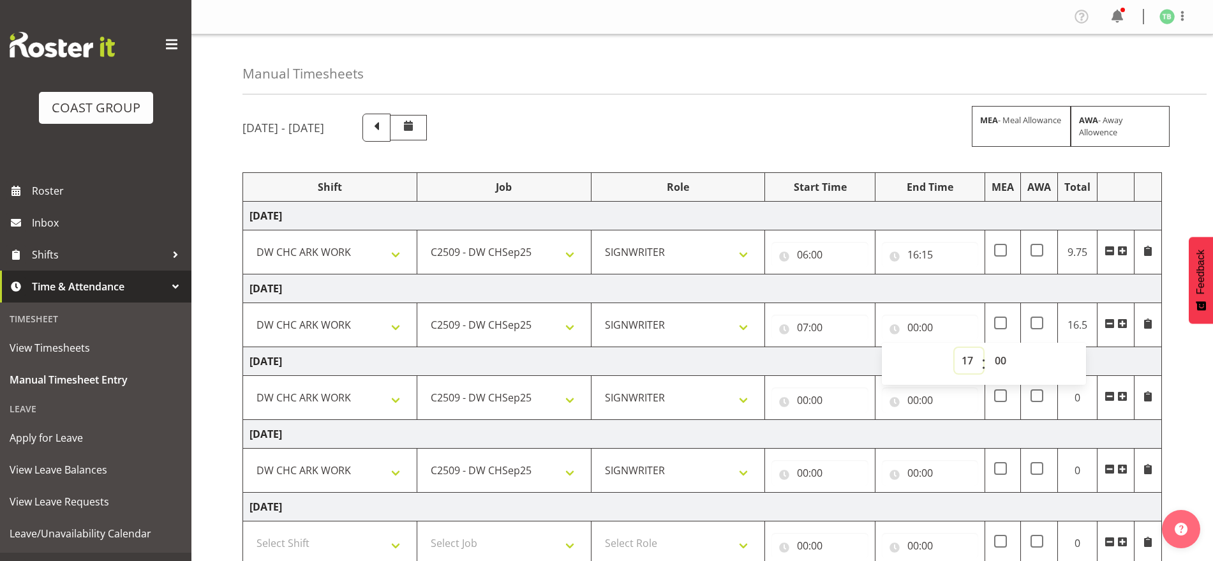
type input "17:00"
click at [970, 355] on select "00 01 02 03 04 05 06 07 08 09 10 11 12 13 14 15 16 17 18 19 20 21 22 23" at bounding box center [969, 361] width 29 height 26
select select "16"
click at [955, 348] on select "00 01 02 03 04 05 06 07 08 09 10 11 12 13 14 15 16 17 18 19 20 21 22 23" at bounding box center [969, 361] width 29 height 26
type input "16:00"
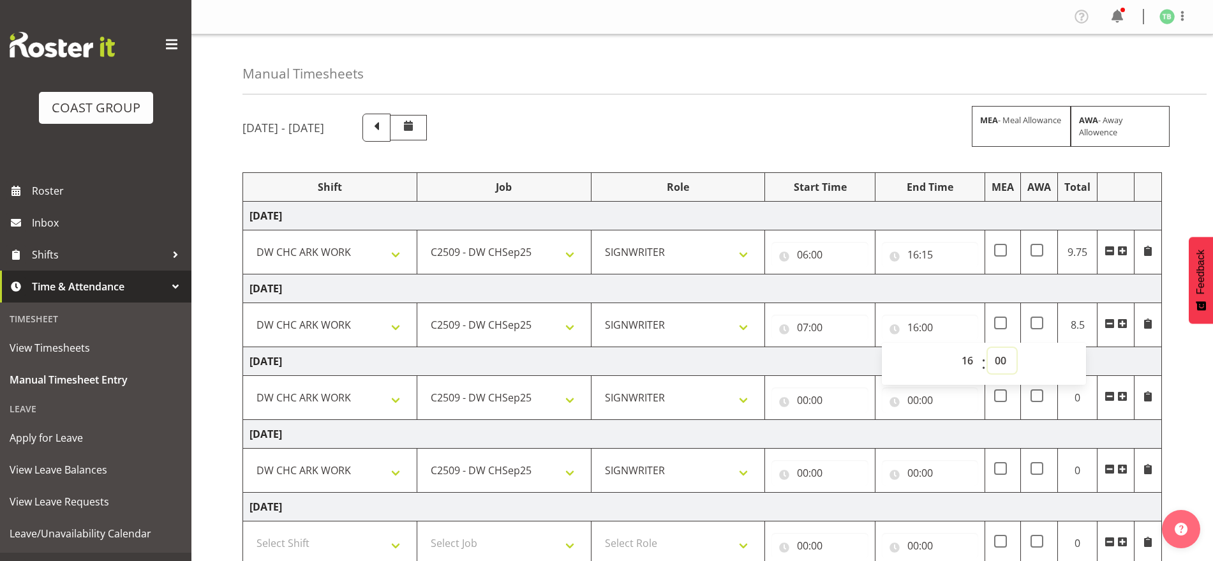
click at [1002, 359] on select "00 01 02 03 04 05 06 07 08 09 10 11 12 13 14 15 16 17 18 19 20 21 22 23 24 25 2…" at bounding box center [1002, 361] width 29 height 26
select select "30"
click at [988, 348] on select "00 01 02 03 04 05 06 07 08 09 10 11 12 13 14 15 16 17 18 19 20 21 22 23 24 25 2…" at bounding box center [1002, 361] width 29 height 26
type input "16:30"
click at [1003, 283] on td "[DATE]" at bounding box center [702, 288] width 919 height 29
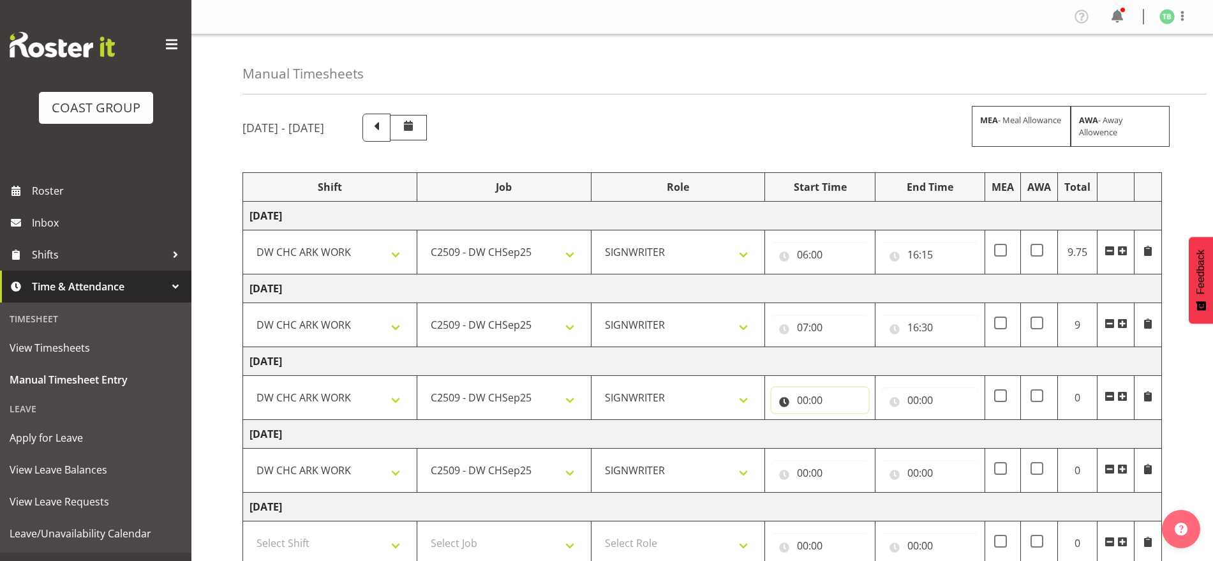
click at [805, 401] on input "00:00" at bounding box center [819, 400] width 96 height 26
click at [862, 428] on select "00 01 02 03 04 05 06 07 08 09 10 11 12 13 14 15 16 17 18 19 20 21 22 23" at bounding box center [858, 434] width 29 height 26
select select "8"
click at [844, 421] on select "00 01 02 03 04 05 06 07 08 09 10 11 12 13 14 15 16 17 18 19 20 21 22 23" at bounding box center [858, 434] width 29 height 26
type input "08:00"
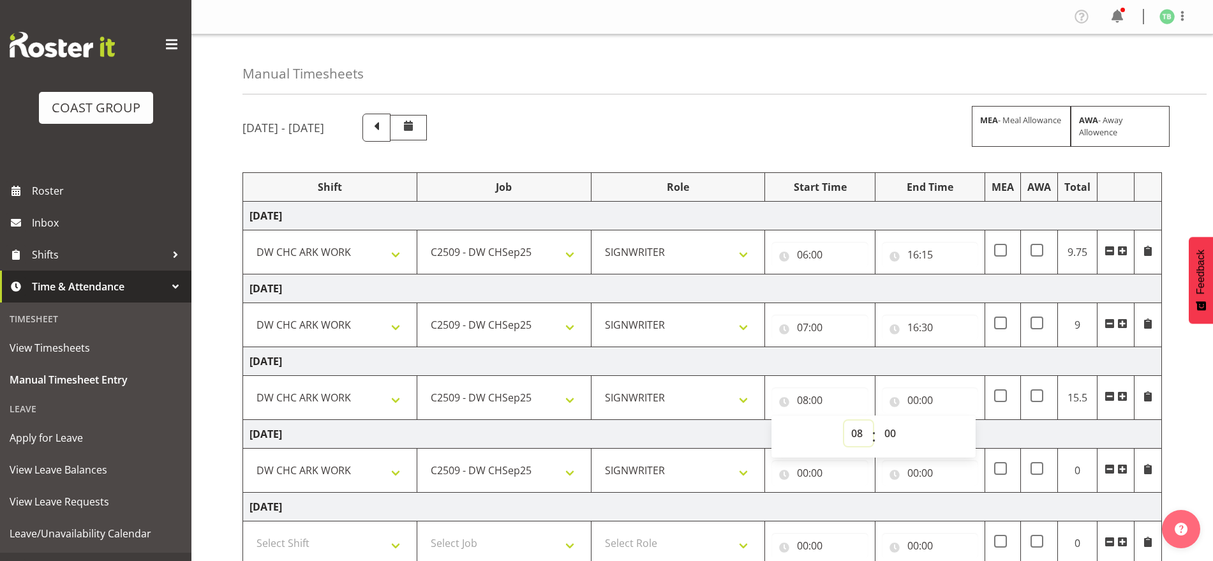
drag, startPoint x: 853, startPoint y: 438, endPoint x: 859, endPoint y: 424, distance: 14.6
click at [854, 438] on select "00 01 02 03 04 05 06 07 08 09 10 11 12 13 14 15 16 17 18 19 20 21 22 23" at bounding box center [858, 434] width 29 height 26
select select "7"
click at [844, 421] on select "00 01 02 03 04 05 06 07 08 09 10 11 12 13 14 15 16 17 18 19 20 21 22 23" at bounding box center [858, 434] width 29 height 26
type input "07:00"
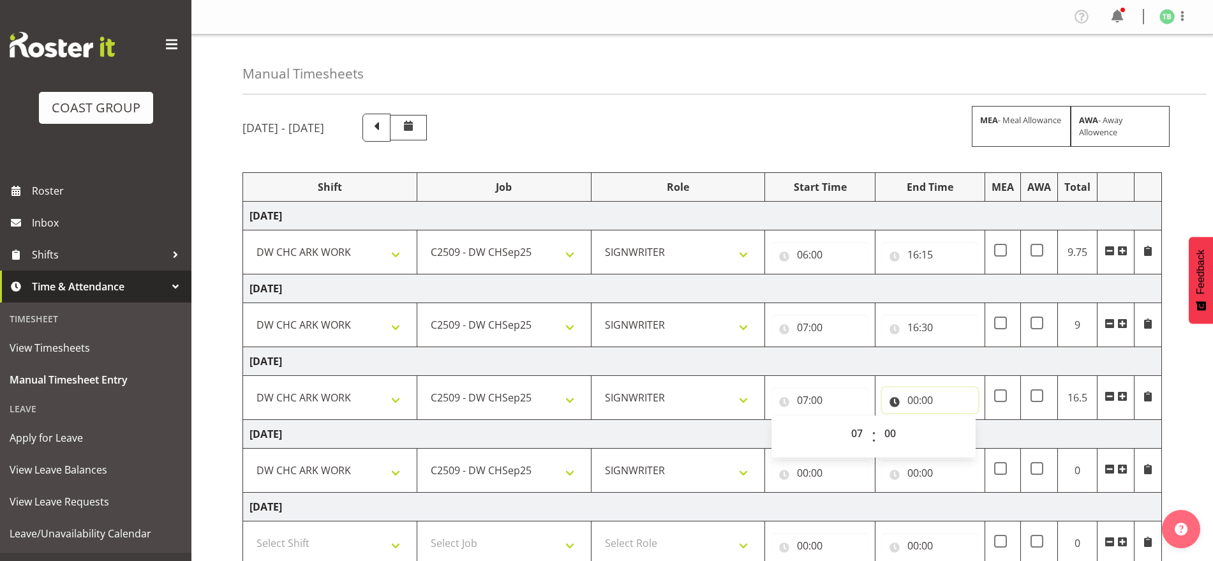
click at [914, 402] on input "00:00" at bounding box center [930, 400] width 96 height 26
click at [966, 435] on select "00 01 02 03 04 05 06 07 08 09 10 11 12 13 14 15 16 17 18 19 20 21 22 23" at bounding box center [969, 434] width 29 height 26
select select "16"
click at [955, 421] on select "00 01 02 03 04 05 06 07 08 09 10 11 12 13 14 15 16 17 18 19 20 21 22 23" at bounding box center [969, 434] width 29 height 26
type input "16:00"
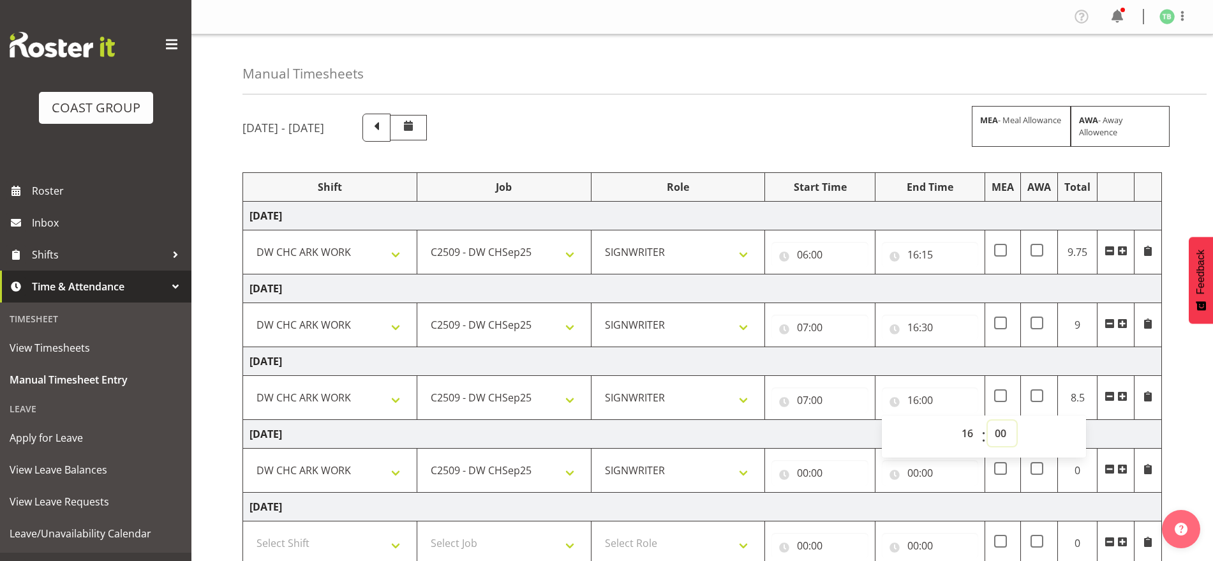
click at [999, 438] on select "00 01 02 03 04 05 06 07 08 09 10 11 12 13 14 15 16 17 18 19 20 21 22 23 24 25 2…" at bounding box center [1002, 434] width 29 height 26
select select "30"
click at [988, 421] on select "00 01 02 03 04 05 06 07 08 09 10 11 12 13 14 15 16 17 18 19 20 21 22 23 24 25 2…" at bounding box center [1002, 434] width 29 height 26
type input "16:30"
click at [1008, 361] on td "[DATE]" at bounding box center [702, 361] width 919 height 29
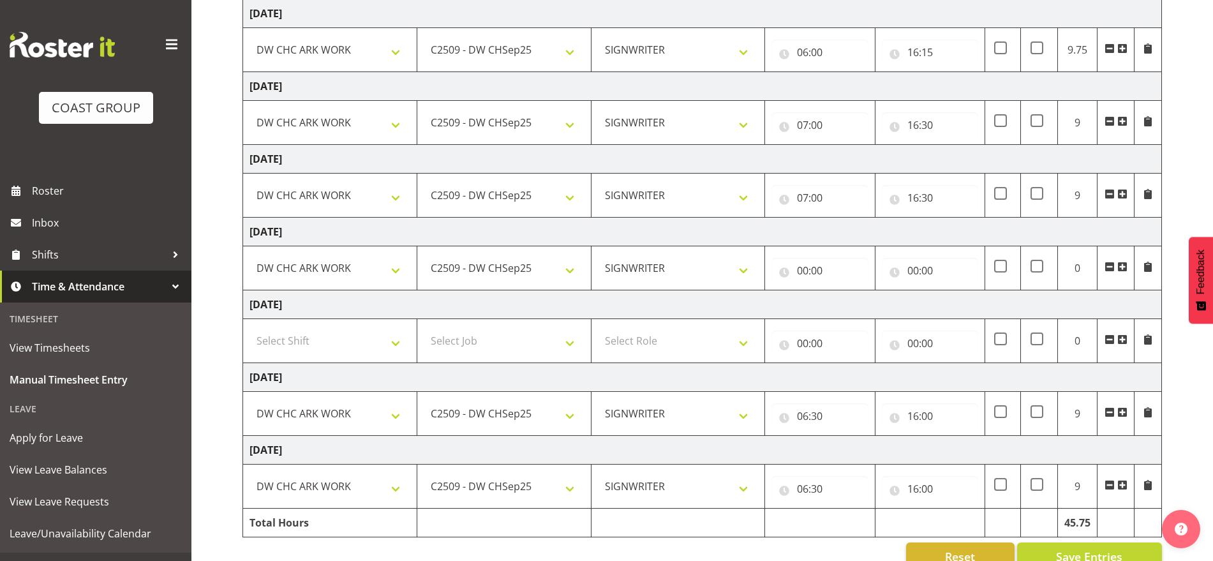
scroll to position [234, 0]
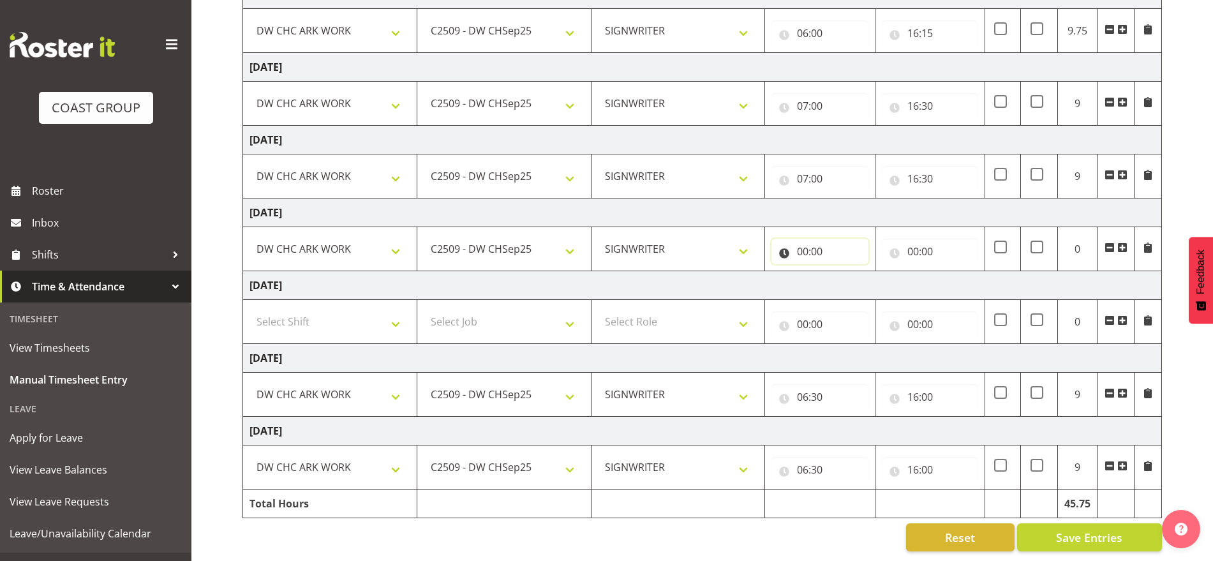
click at [807, 245] on input "00:00" at bounding box center [819, 252] width 96 height 26
click at [863, 275] on select "00 01 02 03 04 05 06 07 08 09 10 11 12 13 14 15 16 17 18 19 20 21 22 23" at bounding box center [858, 285] width 29 height 26
select select "6"
click at [844, 272] on select "00 01 02 03 04 05 06 07 08 09 10 11 12 13 14 15 16 17 18 19 20 21 22 23" at bounding box center [858, 285] width 29 height 26
type input "06:00"
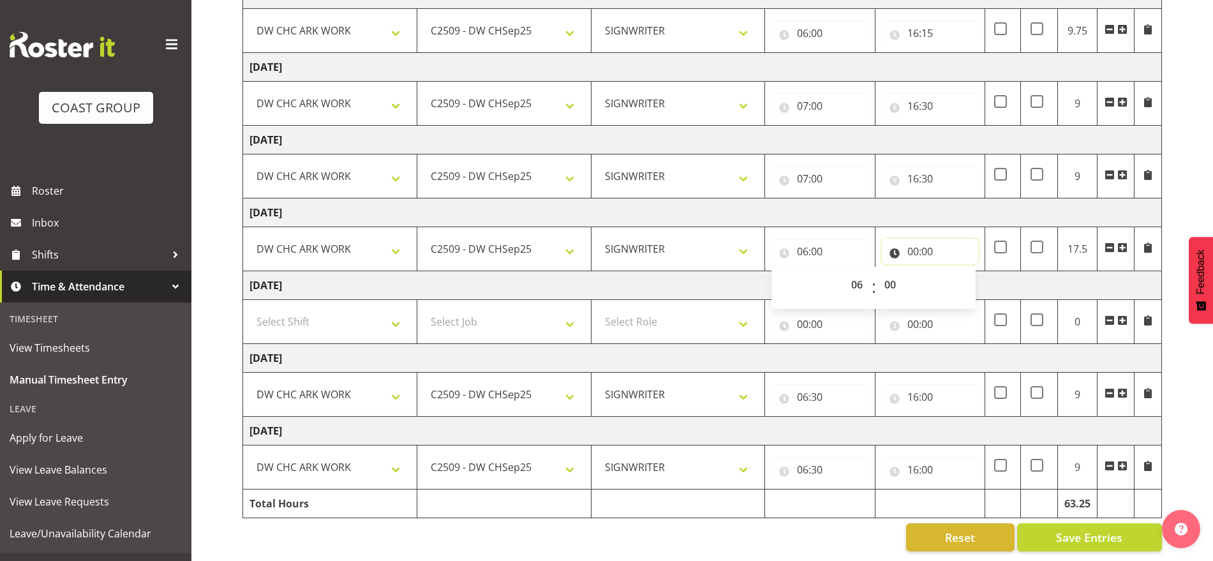
click at [920, 239] on input "00:00" at bounding box center [930, 252] width 96 height 26
click at [972, 272] on select "00 01 02 03 04 05 06 07 08 09 10 11 12 13 14 15 16 17 18 19 20 21 22 23" at bounding box center [969, 285] width 29 height 26
select select "14"
click at [955, 272] on select "00 01 02 03 04 05 06 07 08 09 10 11 12 13 14 15 16 17 18 19 20 21 22 23" at bounding box center [969, 285] width 29 height 26
type input "14:00"
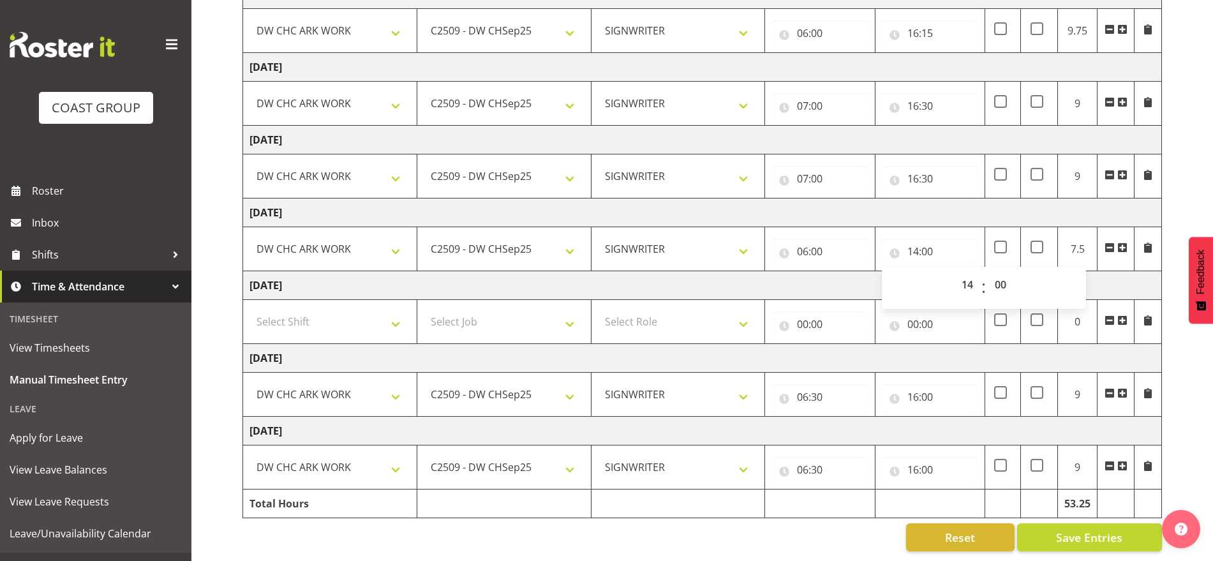
click at [1124, 271] on td "[DATE]" at bounding box center [702, 285] width 919 height 29
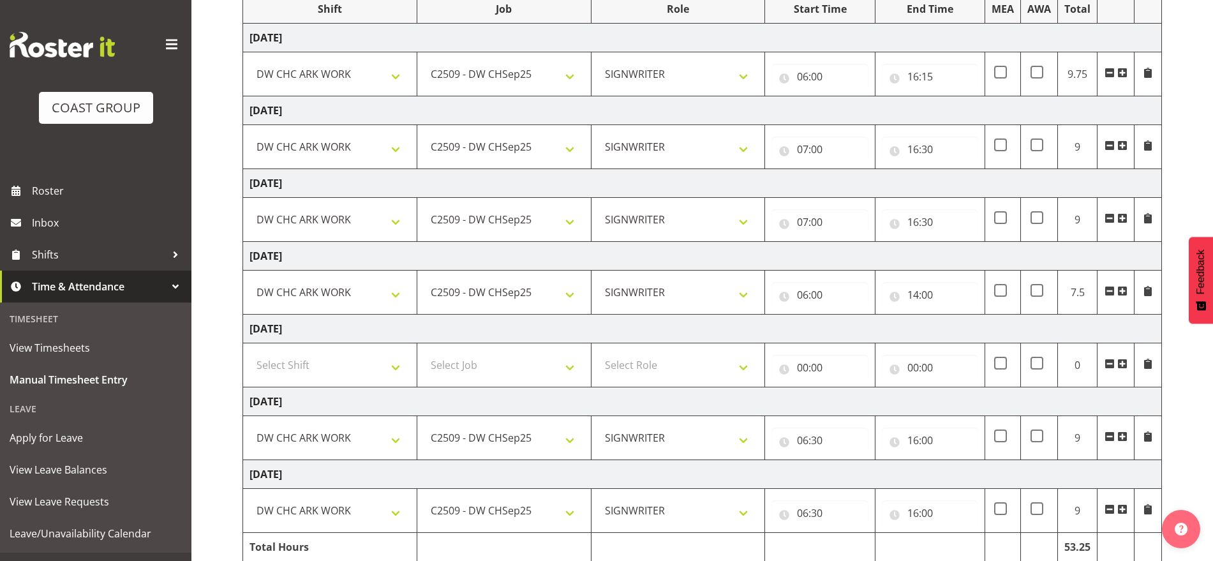
scroll to position [154, 0]
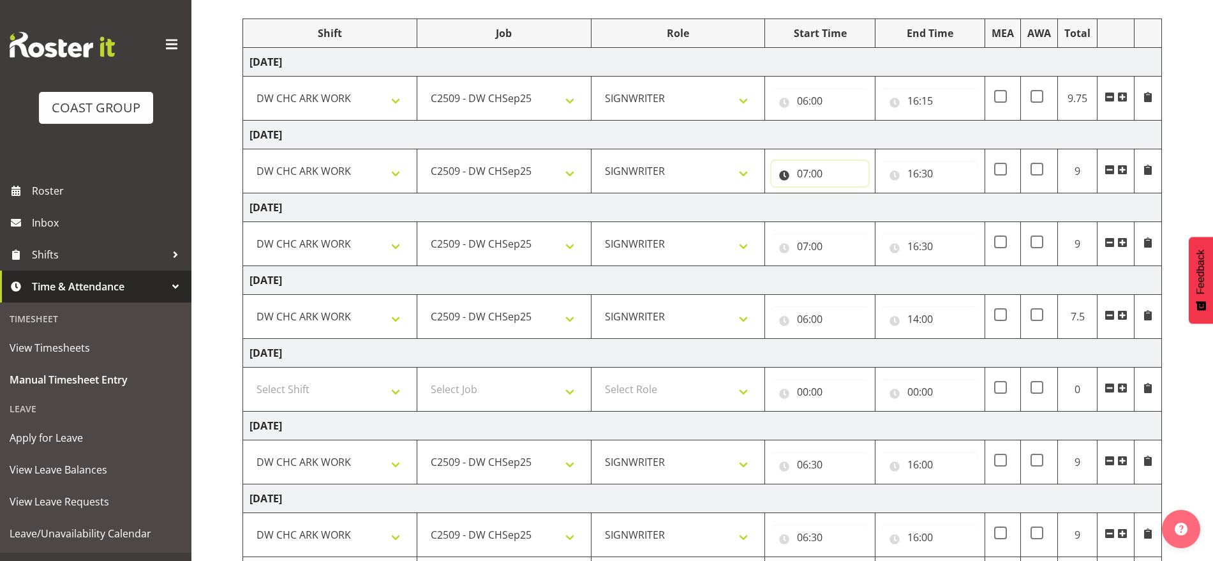
click at [807, 177] on input "07:00" at bounding box center [819, 174] width 96 height 26
drag, startPoint x: 862, startPoint y: 204, endPoint x: 863, endPoint y: 186, distance: 17.3
click at [862, 204] on select "00 01 02 03 04 05 06 07 08 09 10 11 12 13 14 15 16 17 18 19 20 21 22 23" at bounding box center [858, 207] width 29 height 26
select select "6"
click at [844, 194] on select "00 01 02 03 04 05 06 07 08 09 10 11 12 13 14 15 16 17 18 19 20 21 22 23" at bounding box center [858, 207] width 29 height 26
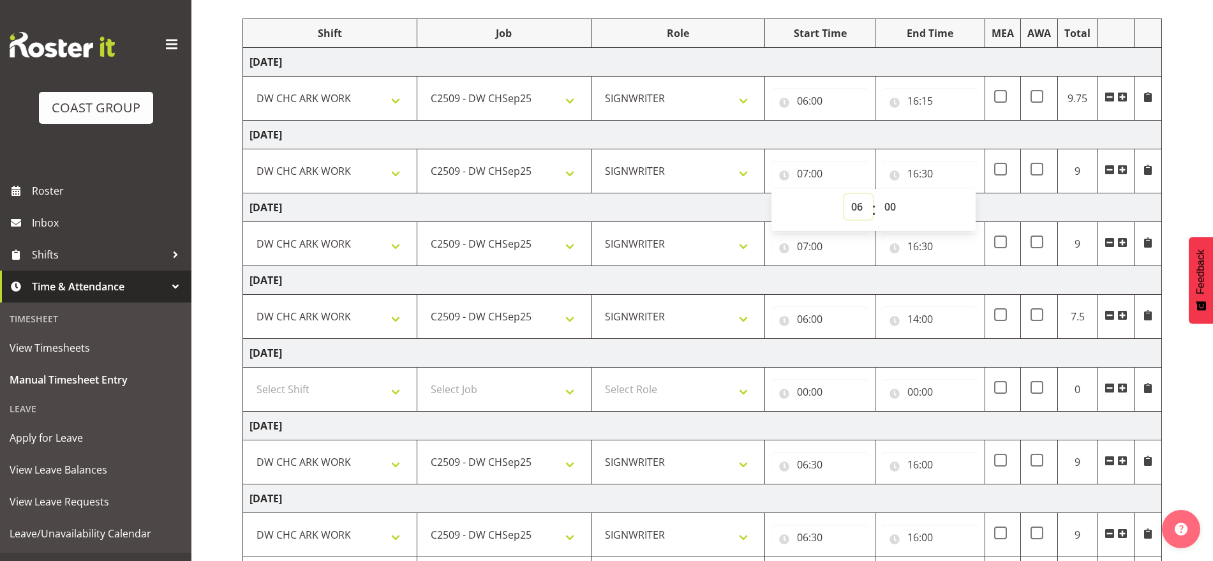
type input "06:00"
click at [801, 252] on input "07:00" at bounding box center [819, 247] width 96 height 26
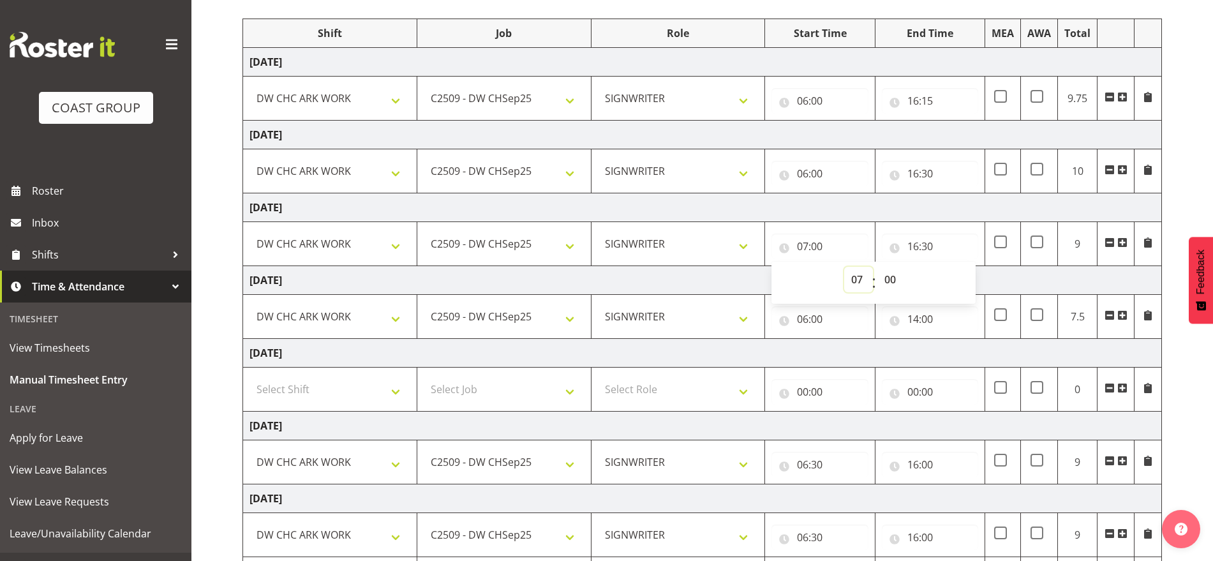
click at [854, 276] on select "00 01 02 03 04 05 06 07 08 09 10 11 12 13 14 15 16 17 18 19 20 21 22 23" at bounding box center [858, 280] width 29 height 26
select select "6"
click at [844, 267] on select "00 01 02 03 04 05 06 07 08 09 10 11 12 13 14 15 16 17 18 19 20 21 22 23" at bounding box center [858, 280] width 29 height 26
type input "06:00"
click at [858, 135] on td "[DATE]" at bounding box center [702, 135] width 919 height 29
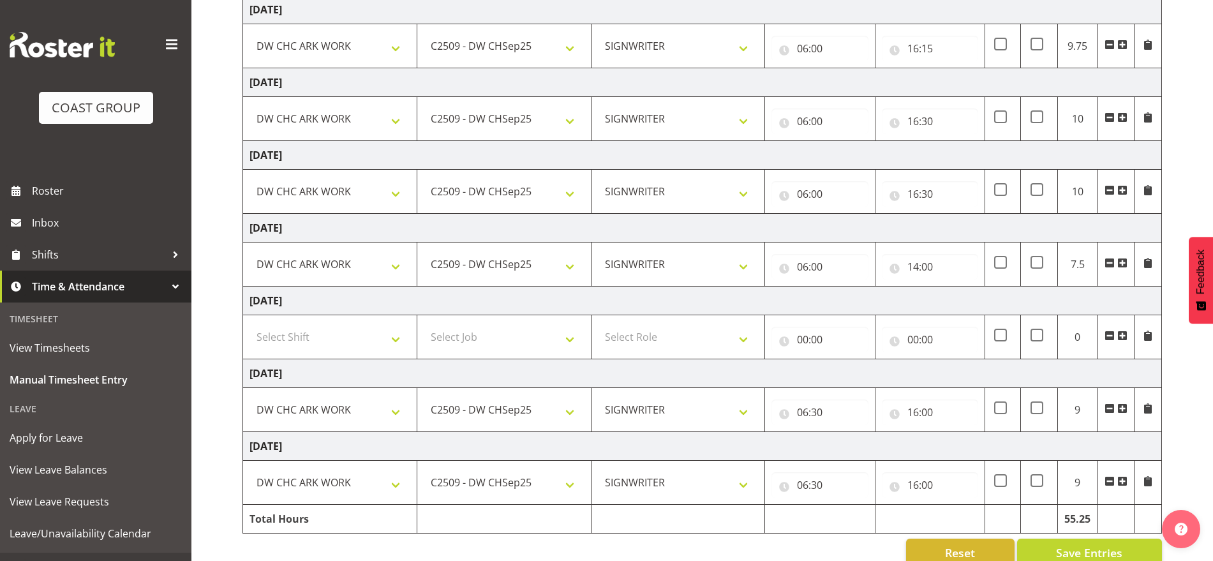
scroll to position [234, 0]
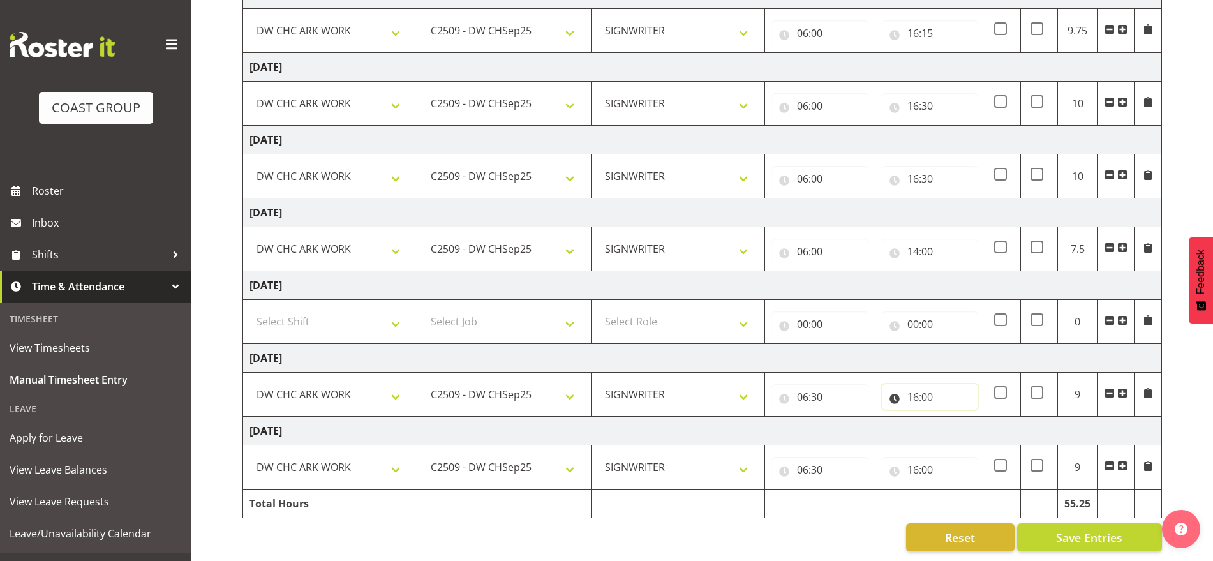
click at [933, 384] on input "16:00" at bounding box center [930, 397] width 96 height 26
click at [997, 417] on select "00 01 02 03 04 05 06 07 08 09 10 11 12 13 14 15 16 17 18 19 20 21 22 23 24 25 2…" at bounding box center [1002, 430] width 29 height 26
select select "30"
click at [988, 417] on select "00 01 02 03 04 05 06 07 08 09 10 11 12 13 14 15 16 17 18 19 20 21 22 23 24 25 2…" at bounding box center [1002, 430] width 29 height 26
type input "16:30"
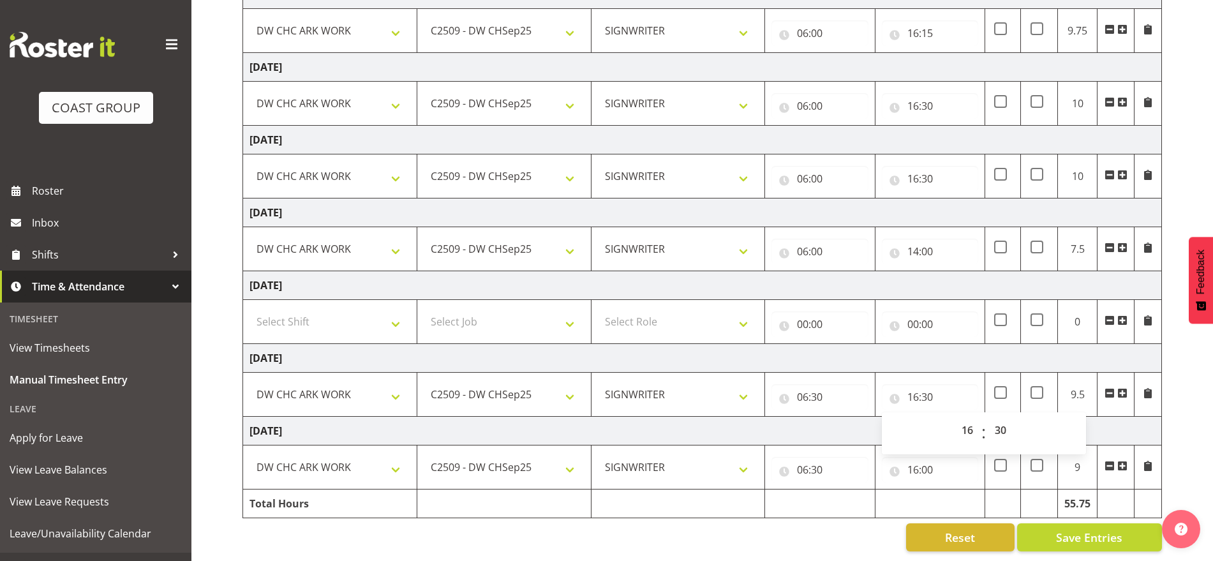
click at [1034, 346] on td "[DATE]" at bounding box center [702, 358] width 919 height 29
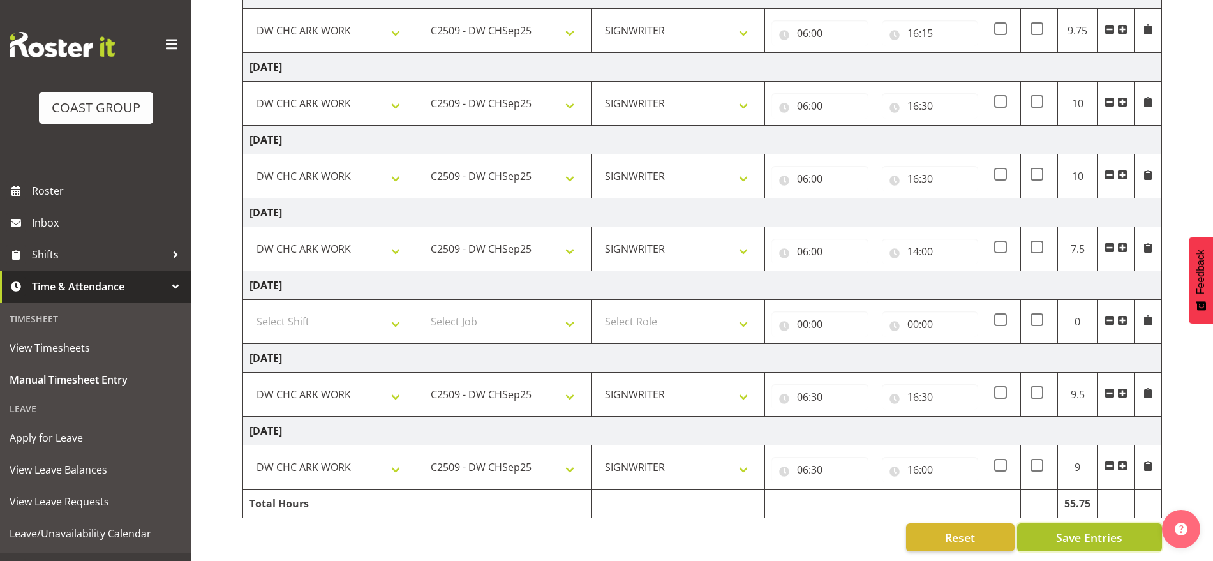
click at [1076, 529] on span "Save Entries" at bounding box center [1089, 537] width 66 height 17
click at [1043, 528] on button "Save Entries" at bounding box center [1089, 537] width 145 height 28
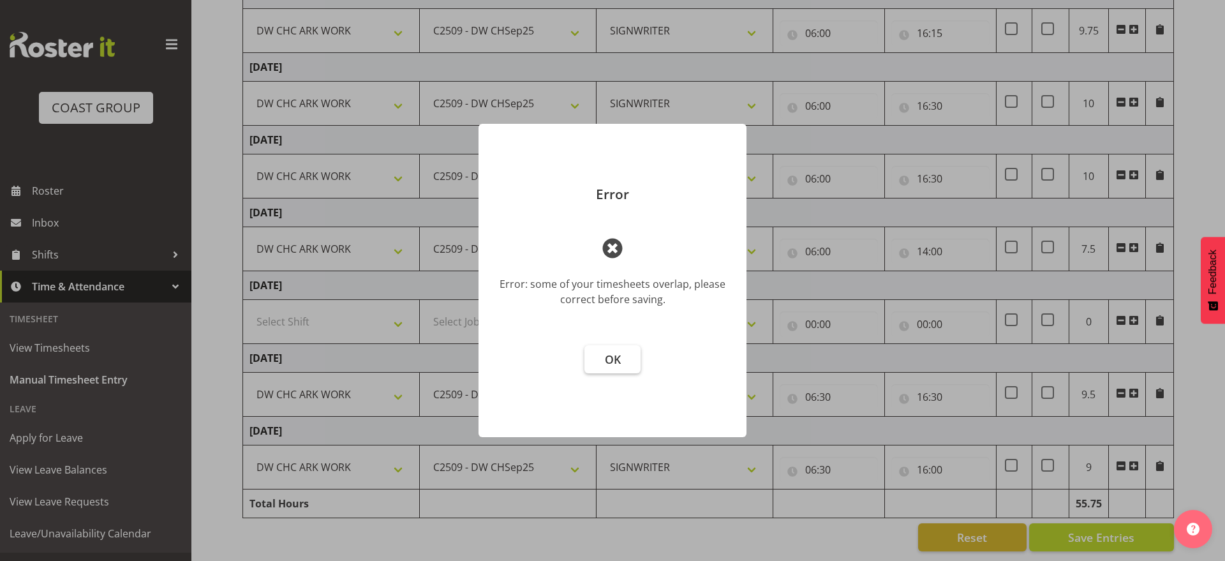
click at [624, 355] on button "OK" at bounding box center [613, 359] width 56 height 28
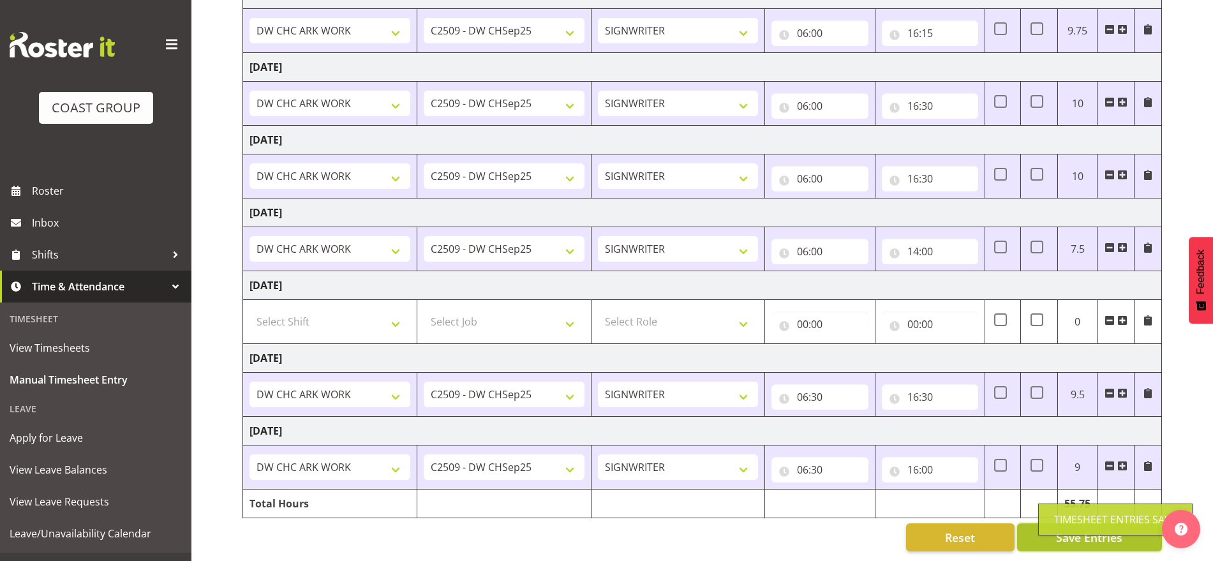
click at [1032, 530] on button "Save Entries" at bounding box center [1089, 537] width 145 height 28
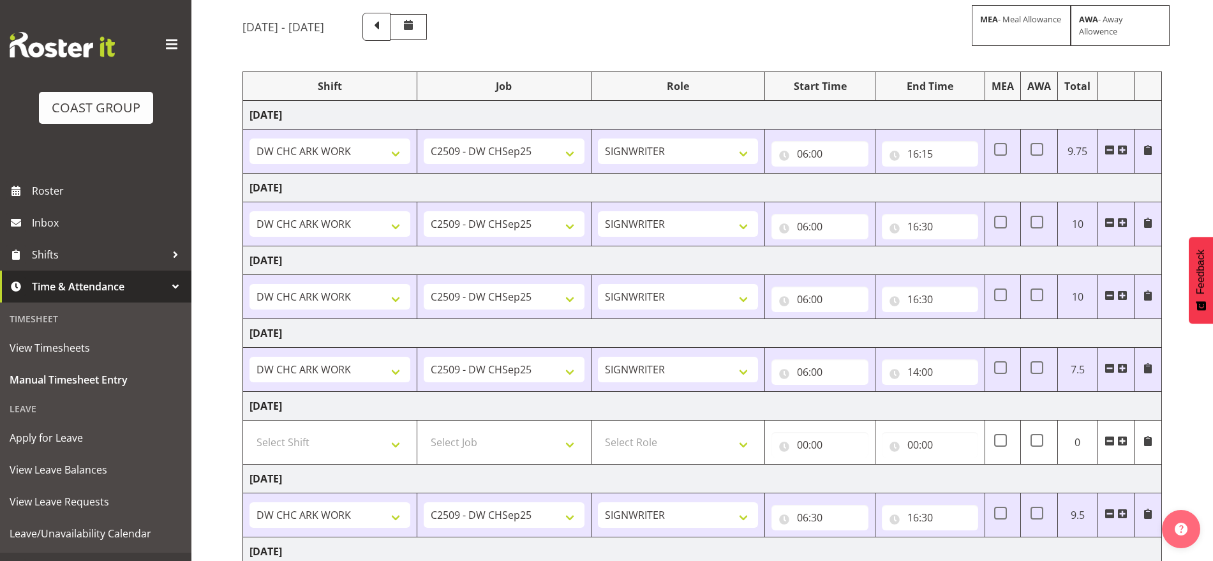
scroll to position [0, 0]
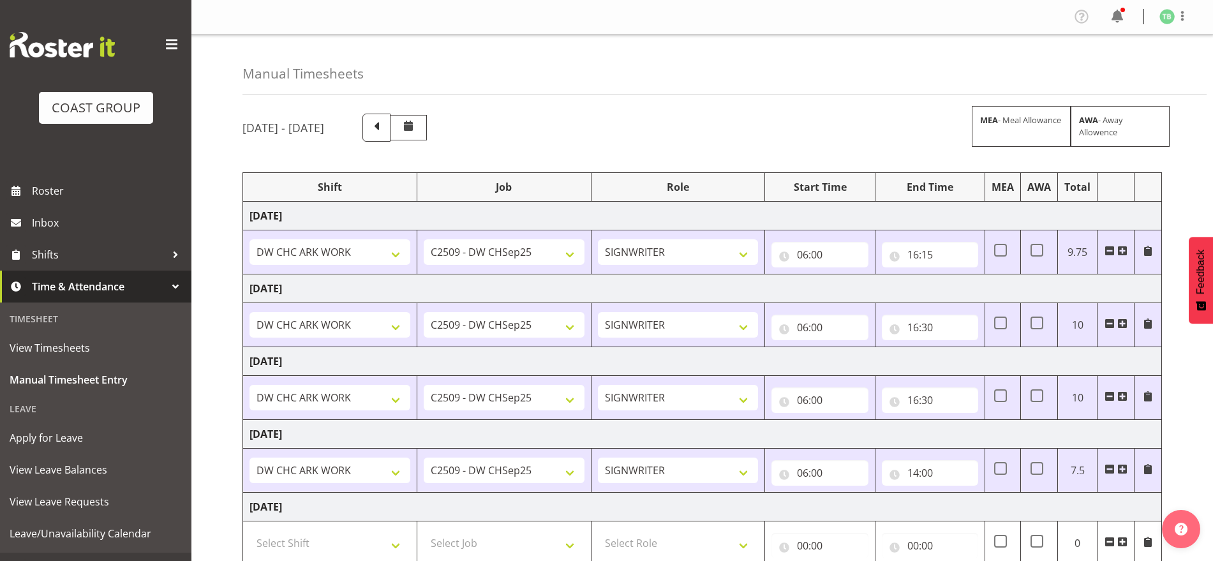
click at [1182, 1] on div "Profile Log Out" at bounding box center [702, 17] width 1022 height 34
click at [1182, 10] on span at bounding box center [1182, 15] width 15 height 15
click at [1099, 74] on link "Log Out" at bounding box center [1129, 67] width 123 height 23
